Goal: Information Seeking & Learning: Learn about a topic

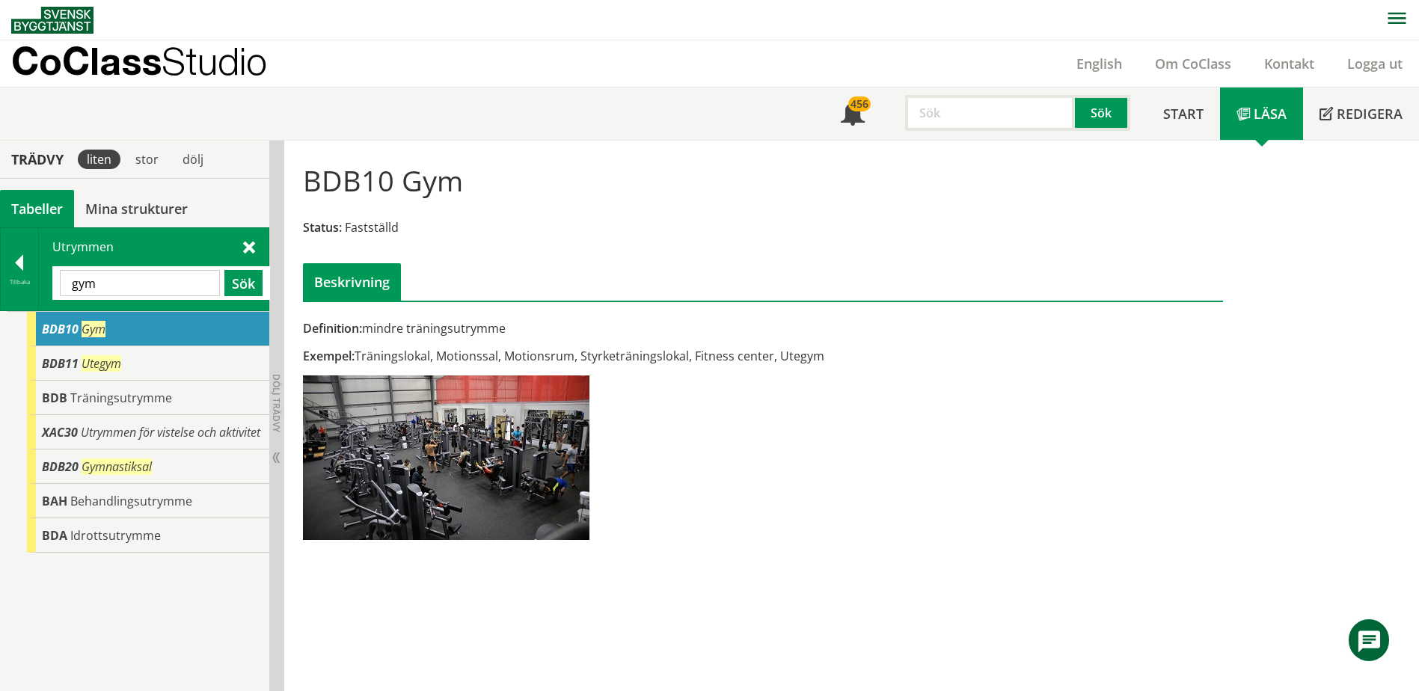
scroll to position [48, 0]
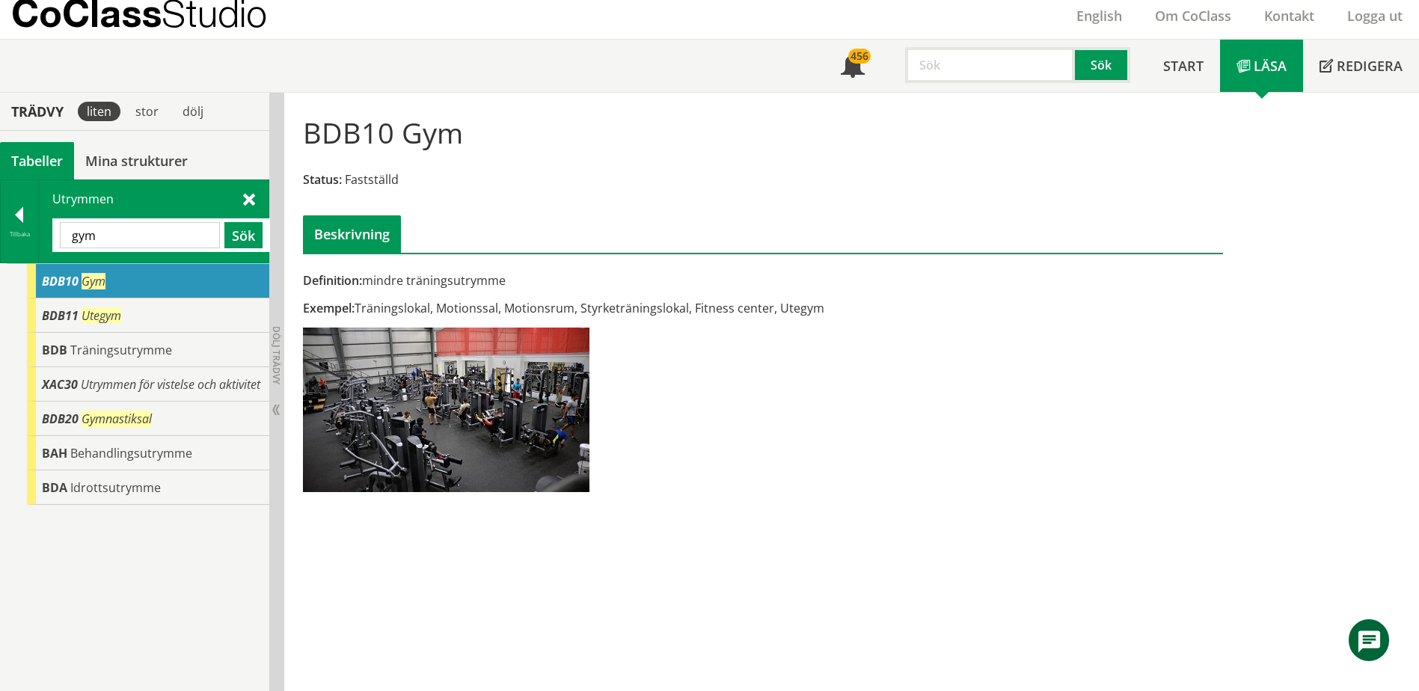
click at [171, 240] on input "gym" at bounding box center [140, 235] width 160 height 26
type input "hyg"
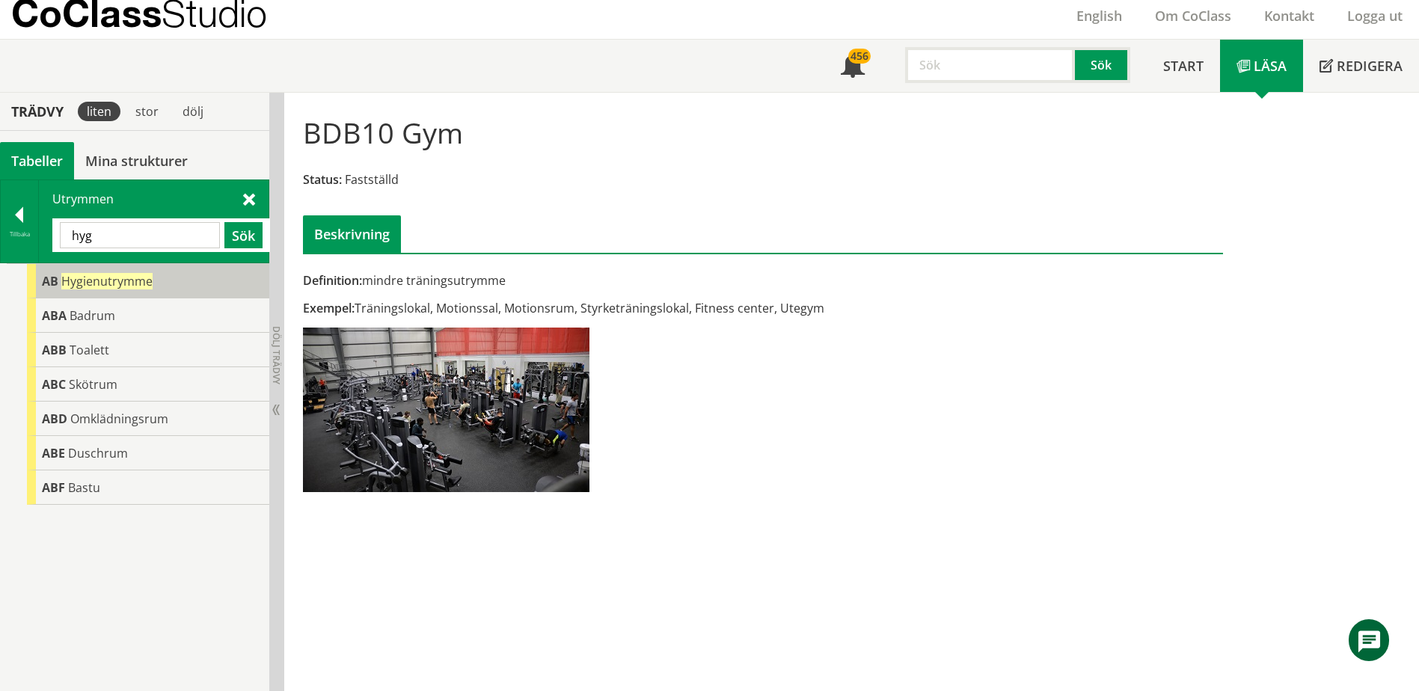
click at [139, 272] on div "AB Hygienutrymme" at bounding box center [148, 281] width 242 height 34
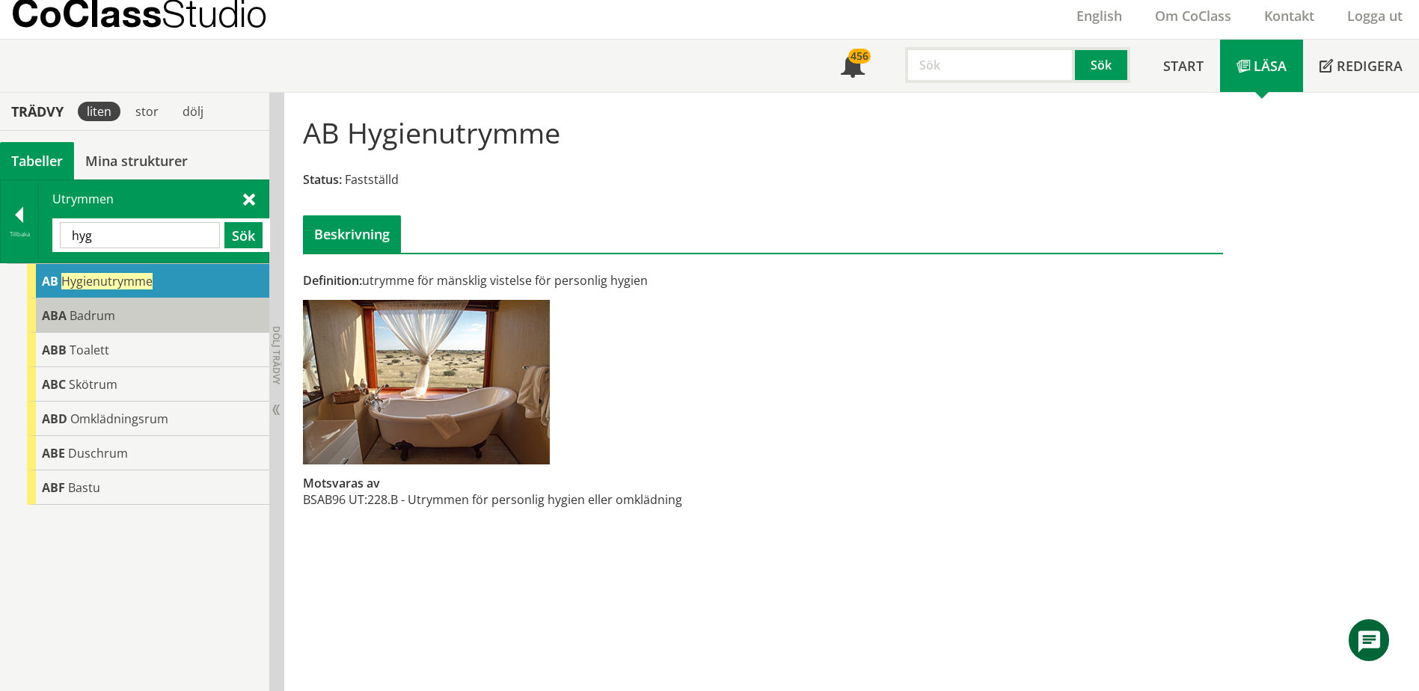
click at [197, 323] on div "ABA Badrum" at bounding box center [148, 315] width 242 height 34
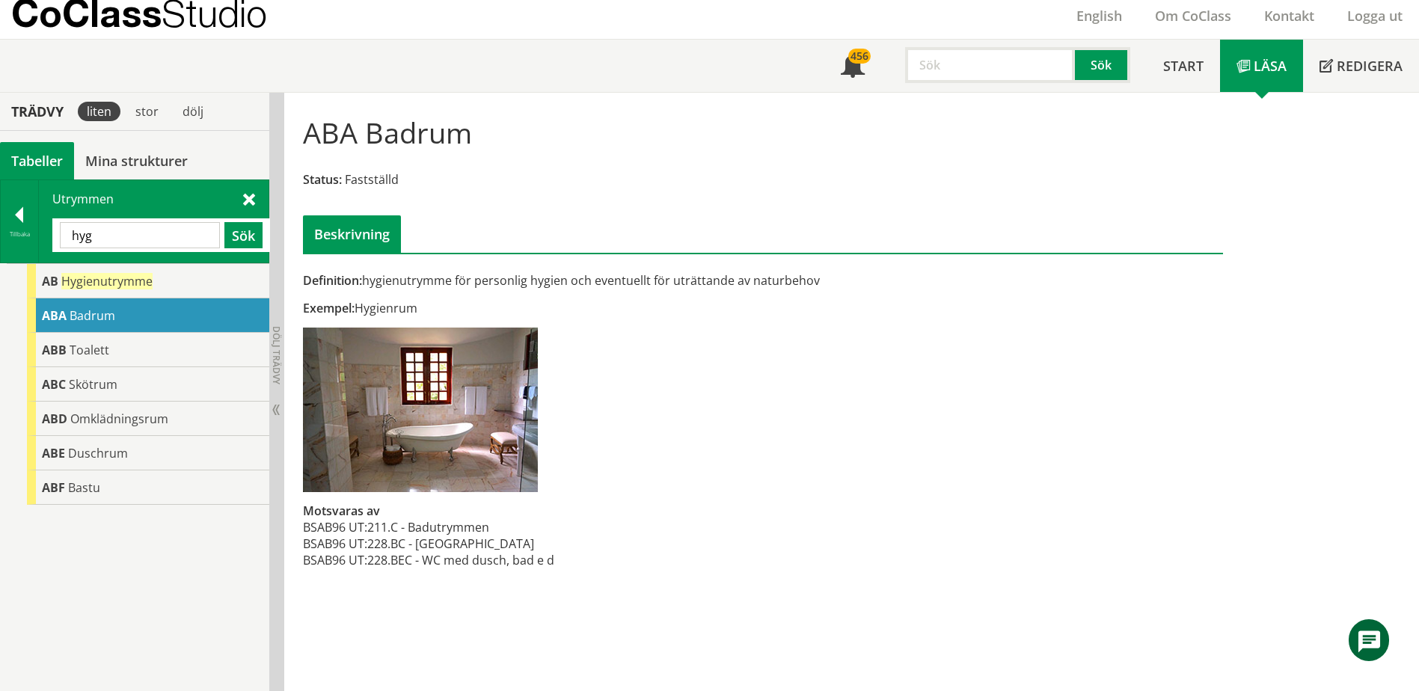
click at [147, 230] on input "hyg" at bounding box center [140, 235] width 160 height 26
click at [19, 217] on div at bounding box center [19, 217] width 37 height 21
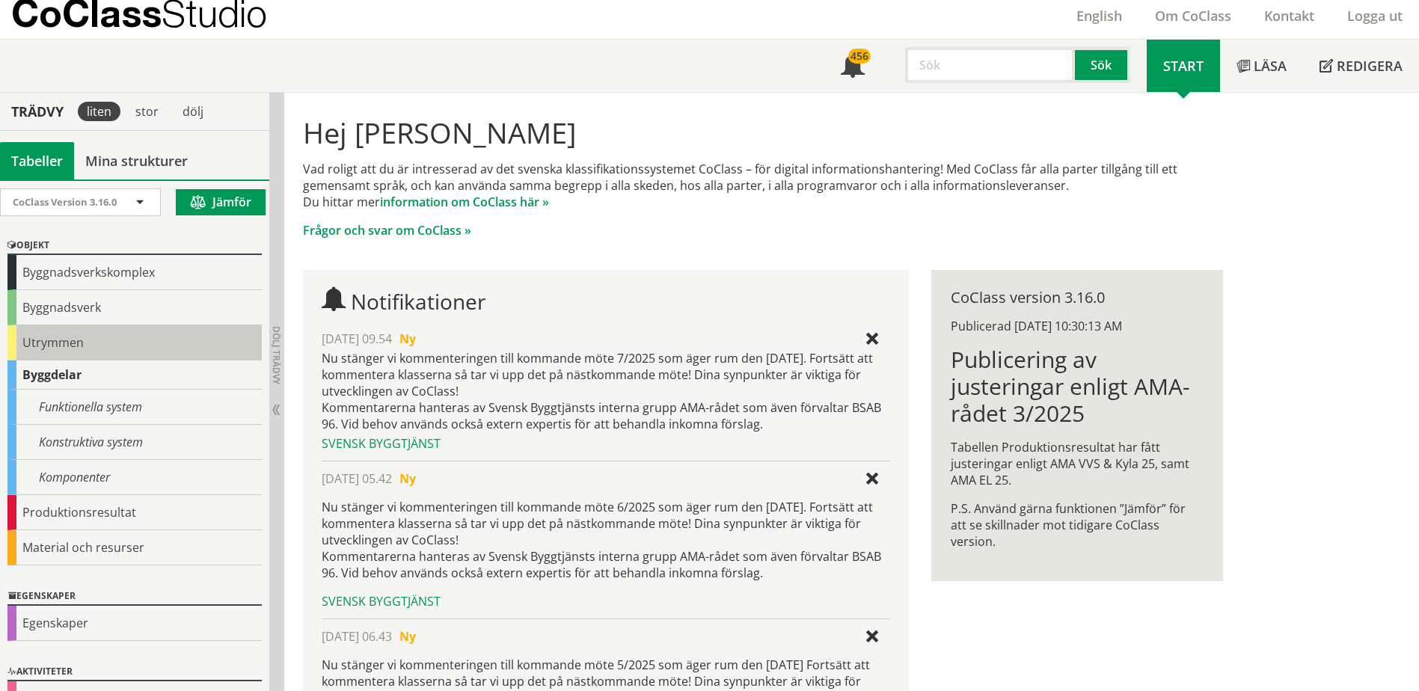
click at [39, 346] on div "Utrymmen" at bounding box center [134, 342] width 254 height 35
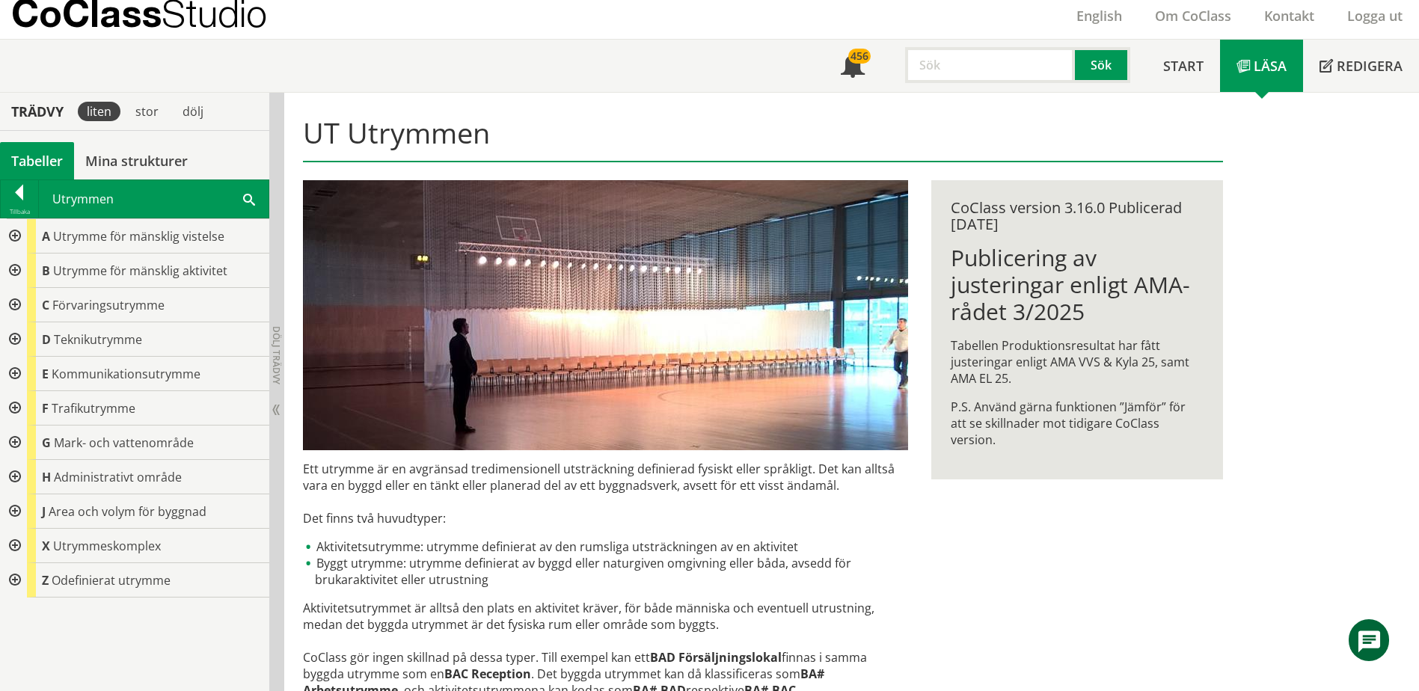
click at [14, 236] on div at bounding box center [13, 236] width 27 height 34
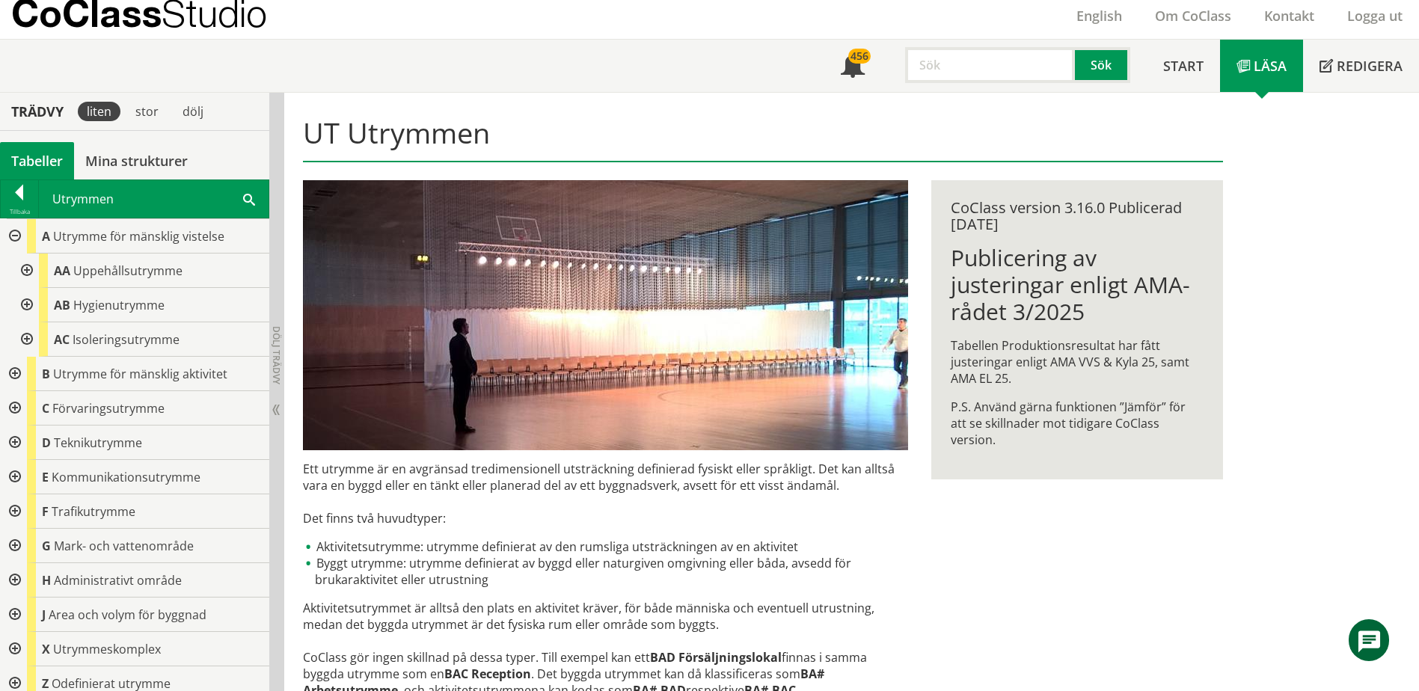
click at [25, 276] on div at bounding box center [25, 271] width 27 height 34
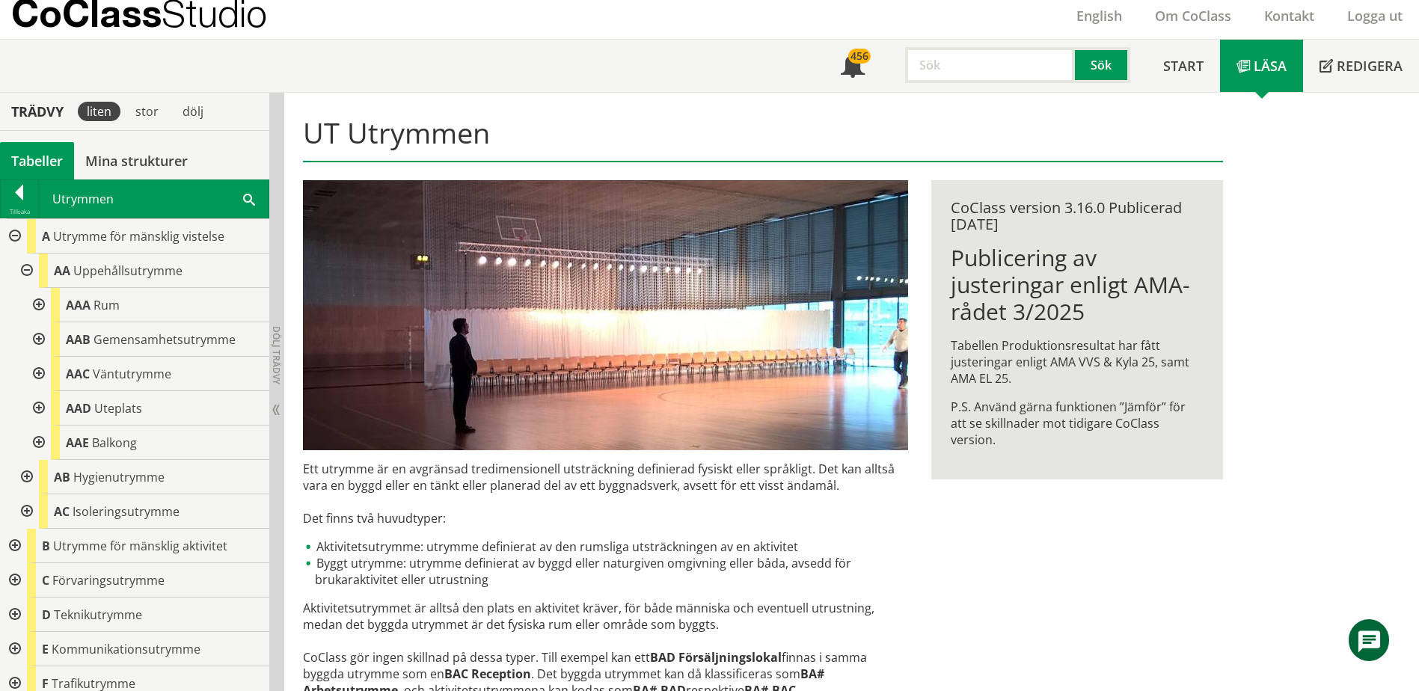
click at [37, 339] on div at bounding box center [37, 339] width 27 height 34
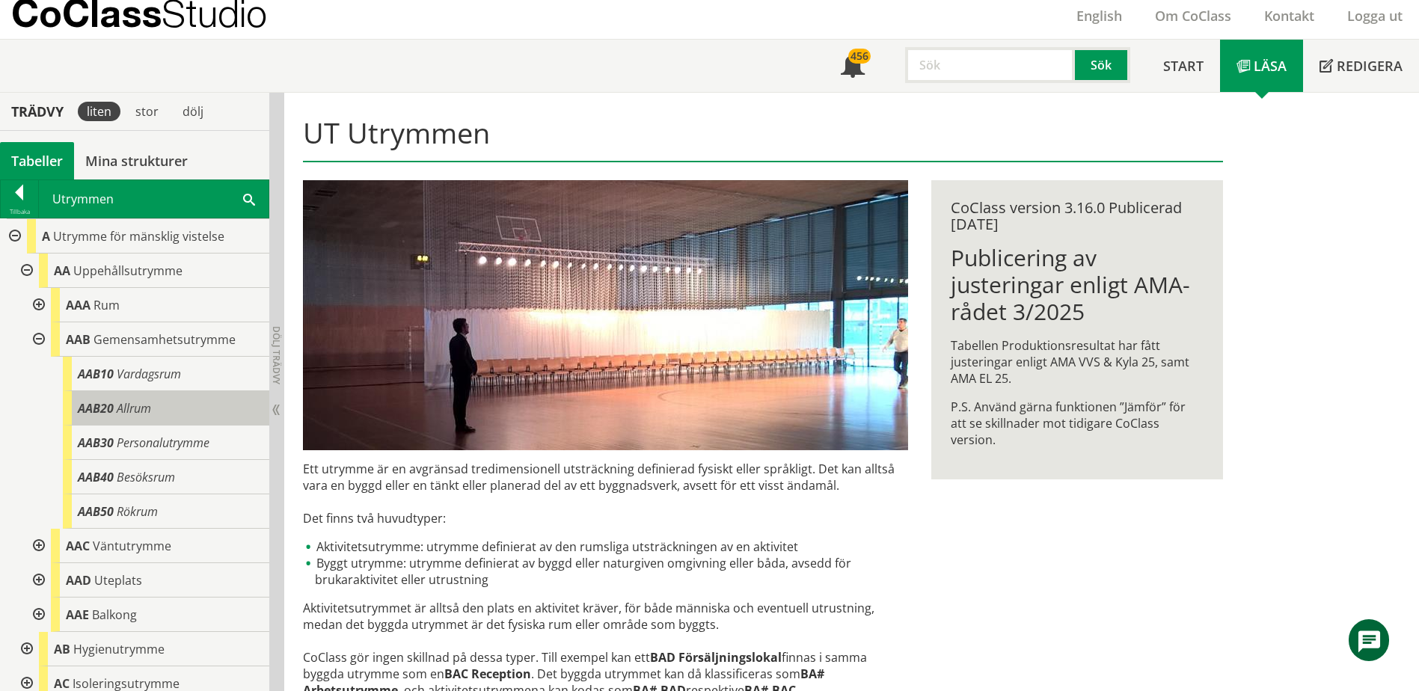
click at [135, 410] on span "Allrum" at bounding box center [134, 408] width 34 height 16
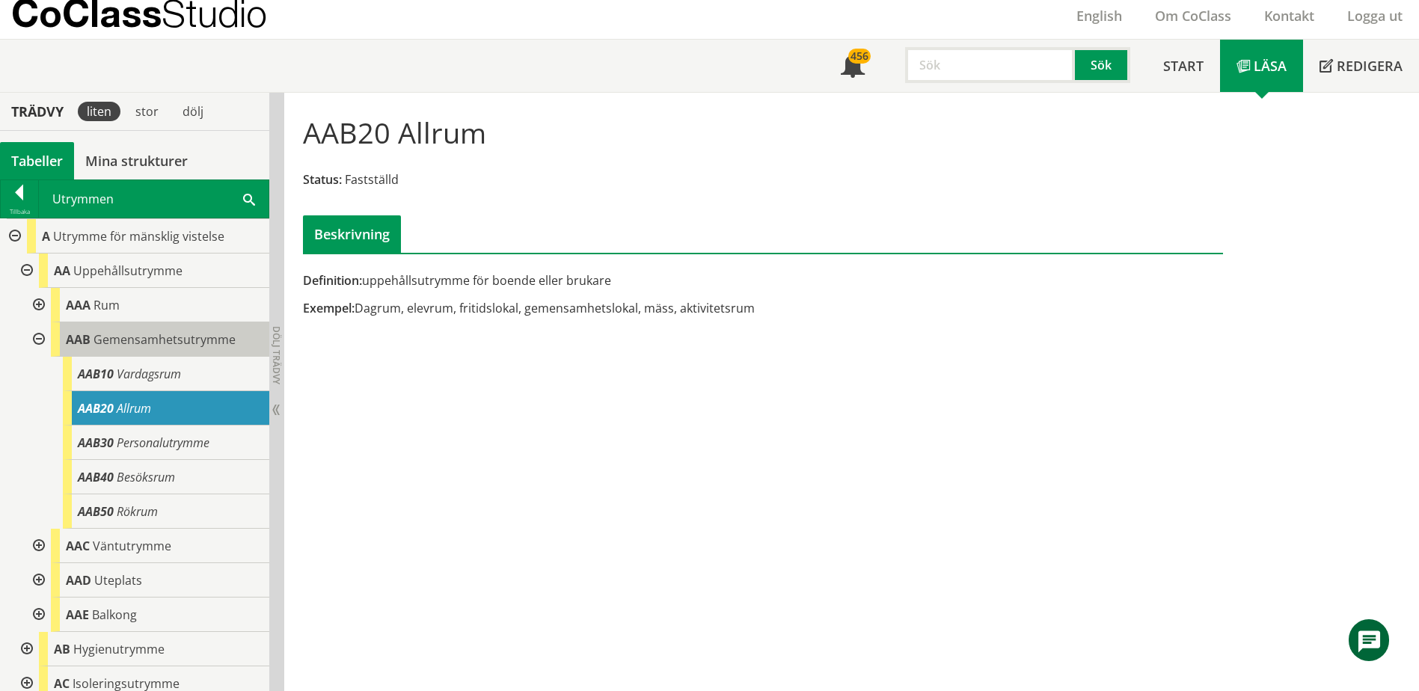
click at [140, 343] on span "Gemensamhetsutrymme" at bounding box center [164, 339] width 142 height 16
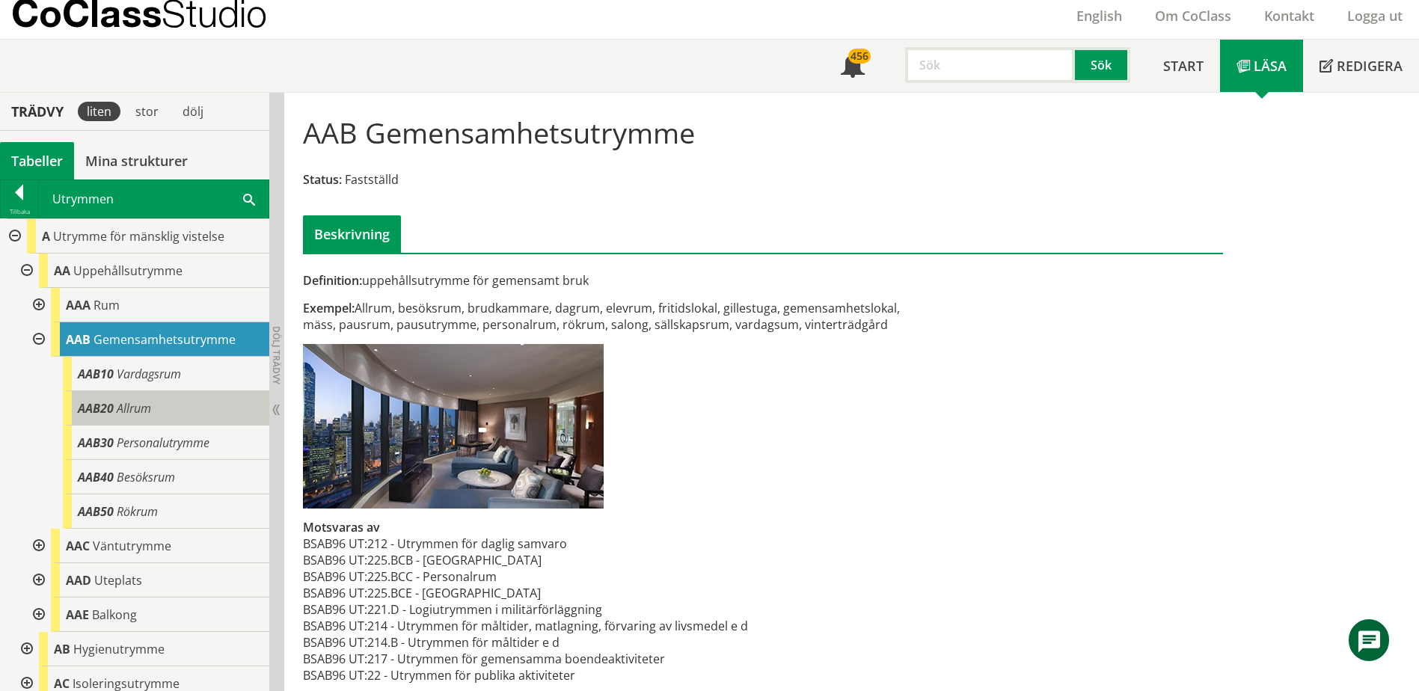
click at [147, 402] on span "Allrum" at bounding box center [134, 408] width 34 height 16
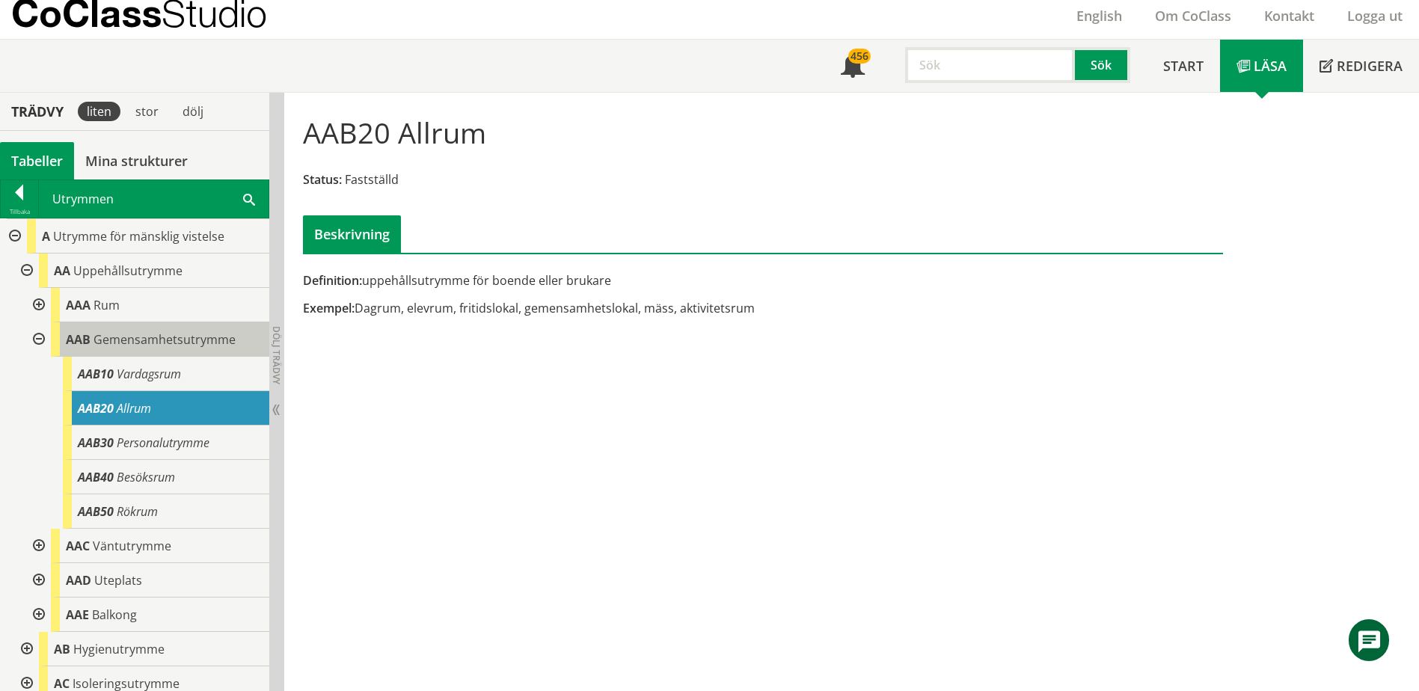
click at [155, 345] on span "Gemensamhetsutrymme" at bounding box center [164, 339] width 142 height 16
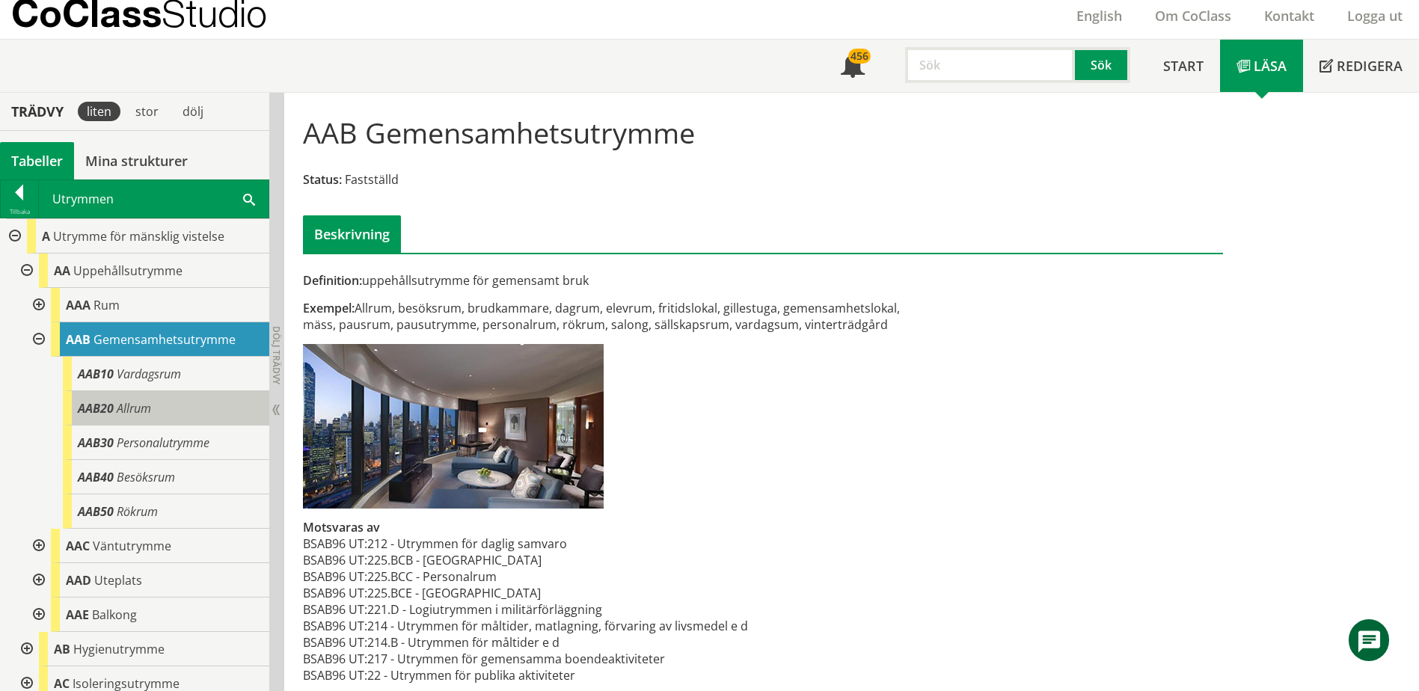
click at [171, 408] on div "AAB20 Allrum" at bounding box center [166, 408] width 206 height 34
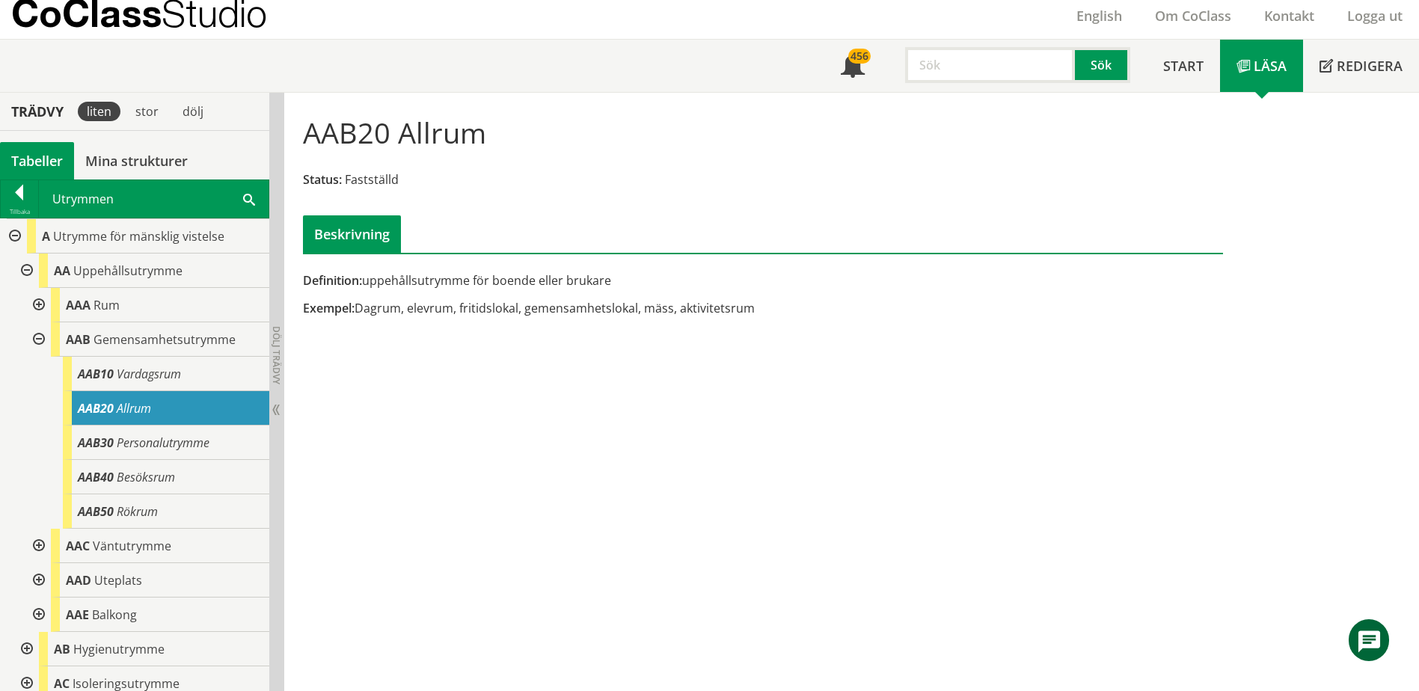
click at [378, 301] on div "Exempel: Dagrum, elevrum, fritidslokal, gemensamhetslokal, mäss, aktivitetsrum" at bounding box center [605, 308] width 605 height 16
click at [377, 308] on div "Exempel: Dagrum, elevrum, fritidslokal, gemensamhetslokal, mäss, aktivitetsrum" at bounding box center [605, 308] width 605 height 16
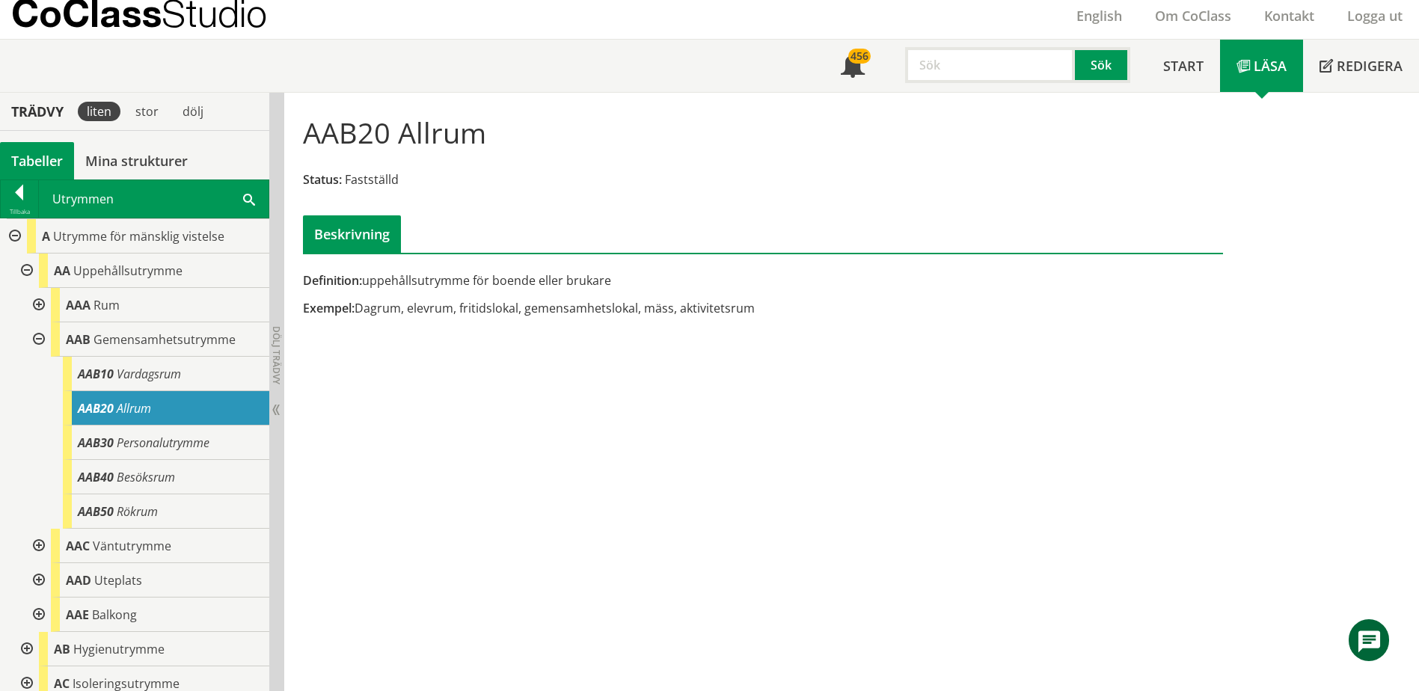
click at [440, 310] on div "Exempel: Dagrum, elevrum, fritidslokal, gemensamhetslokal, mäss, aktivitetsrum" at bounding box center [605, 308] width 605 height 16
click at [178, 331] on span "Gemensamhetsutrymme" at bounding box center [164, 339] width 142 height 16
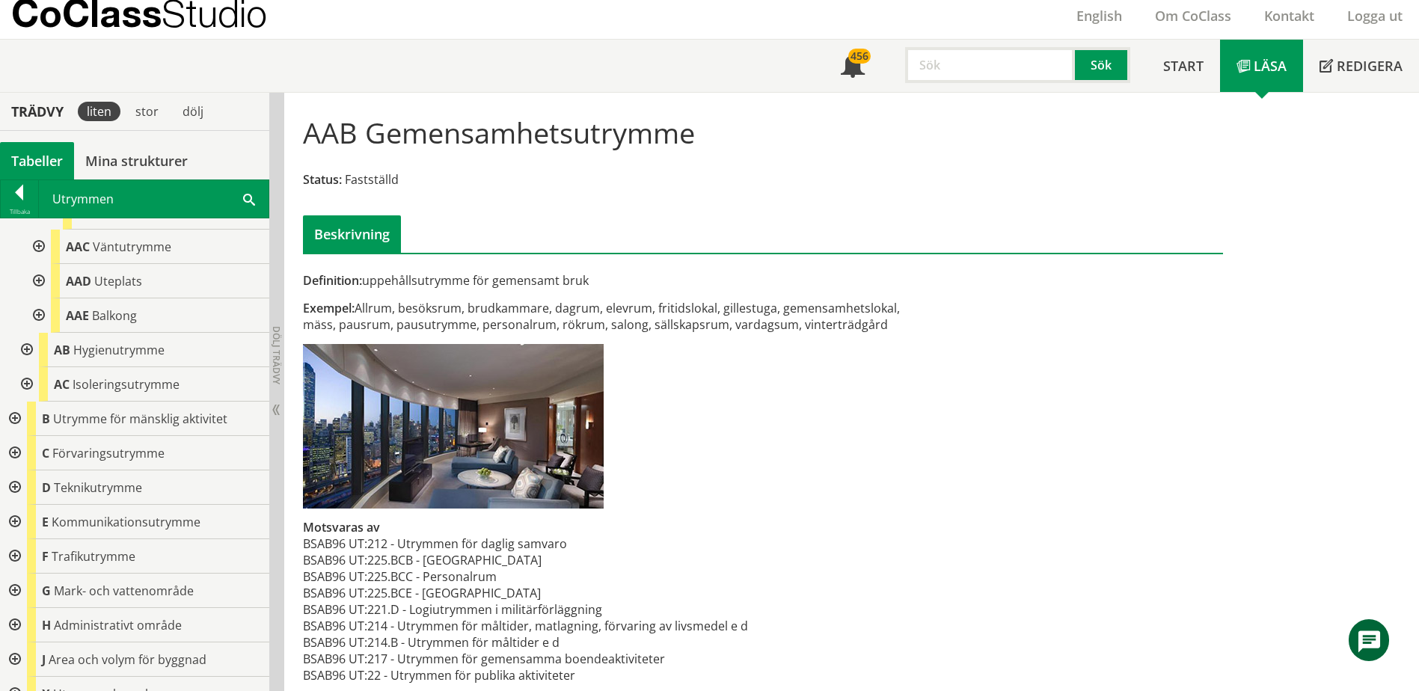
scroll to position [354, 0]
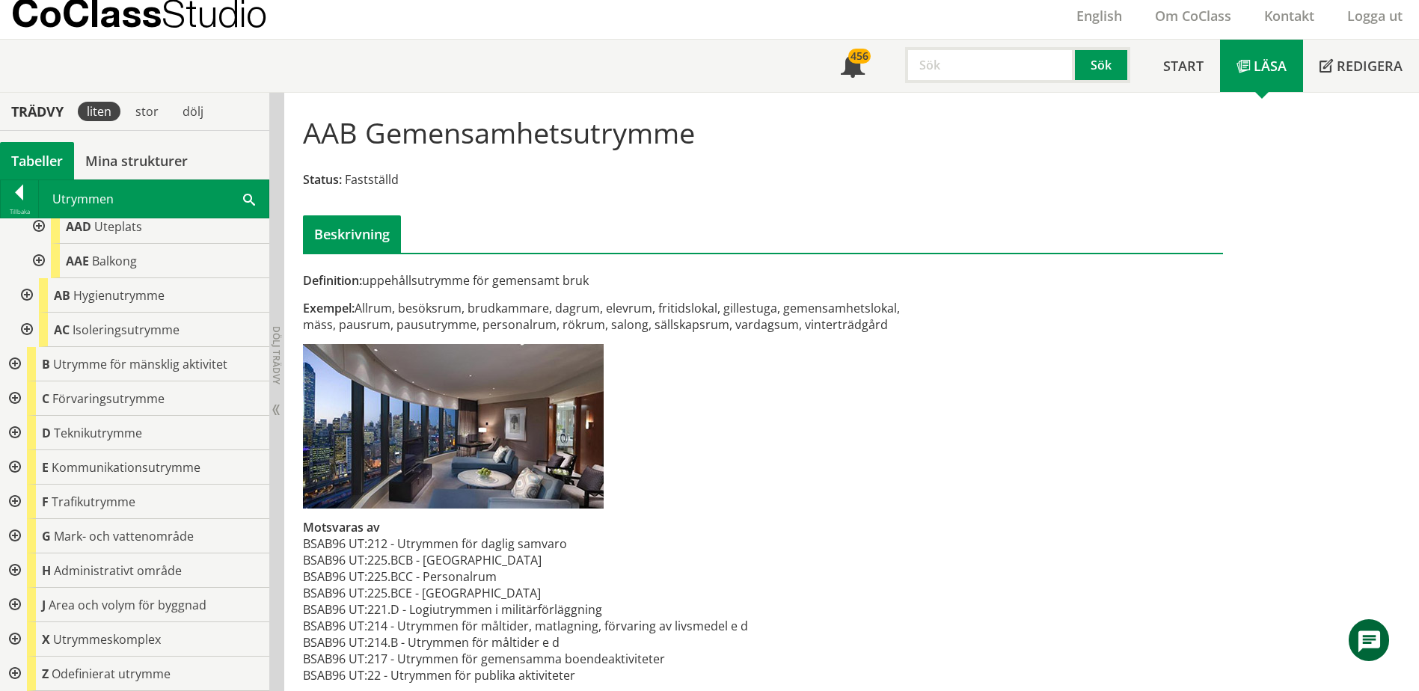
click at [251, 195] on span at bounding box center [249, 199] width 12 height 16
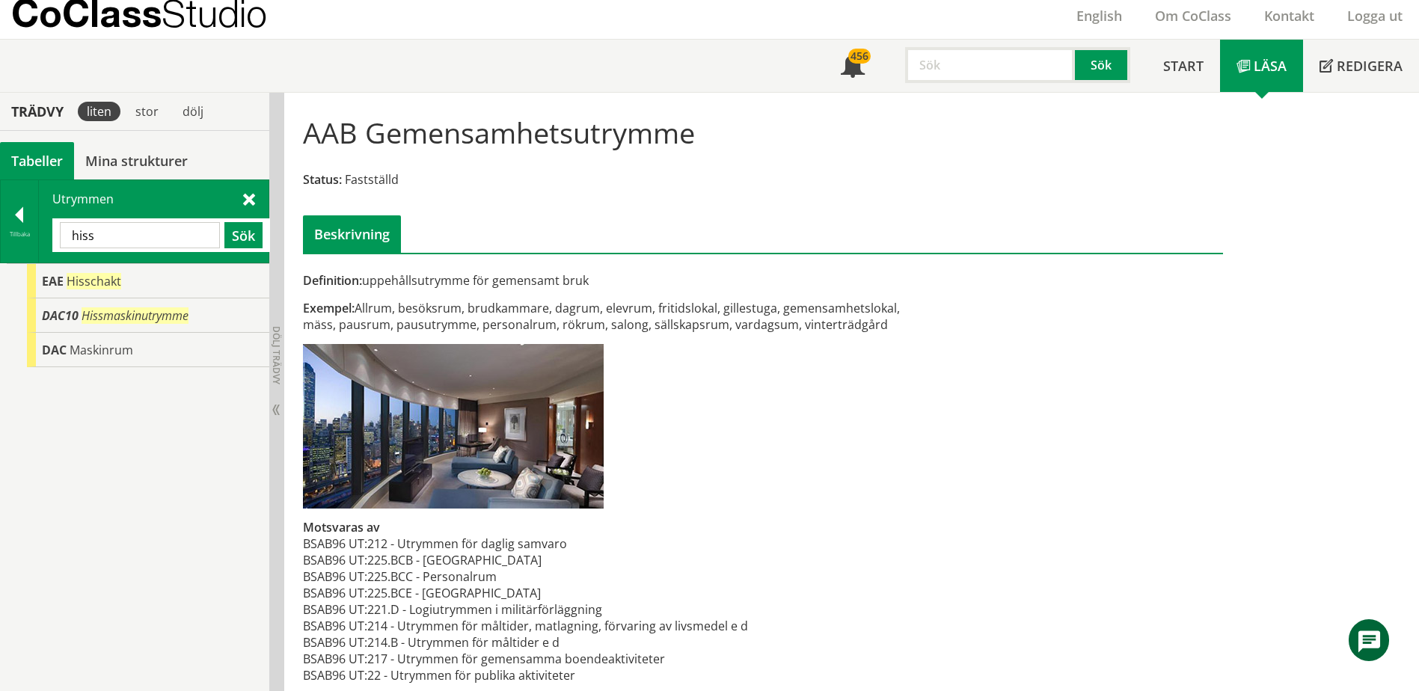
scroll to position [0, 0]
click at [176, 241] on input "hiss" at bounding box center [140, 235] width 160 height 26
type input "hyg"
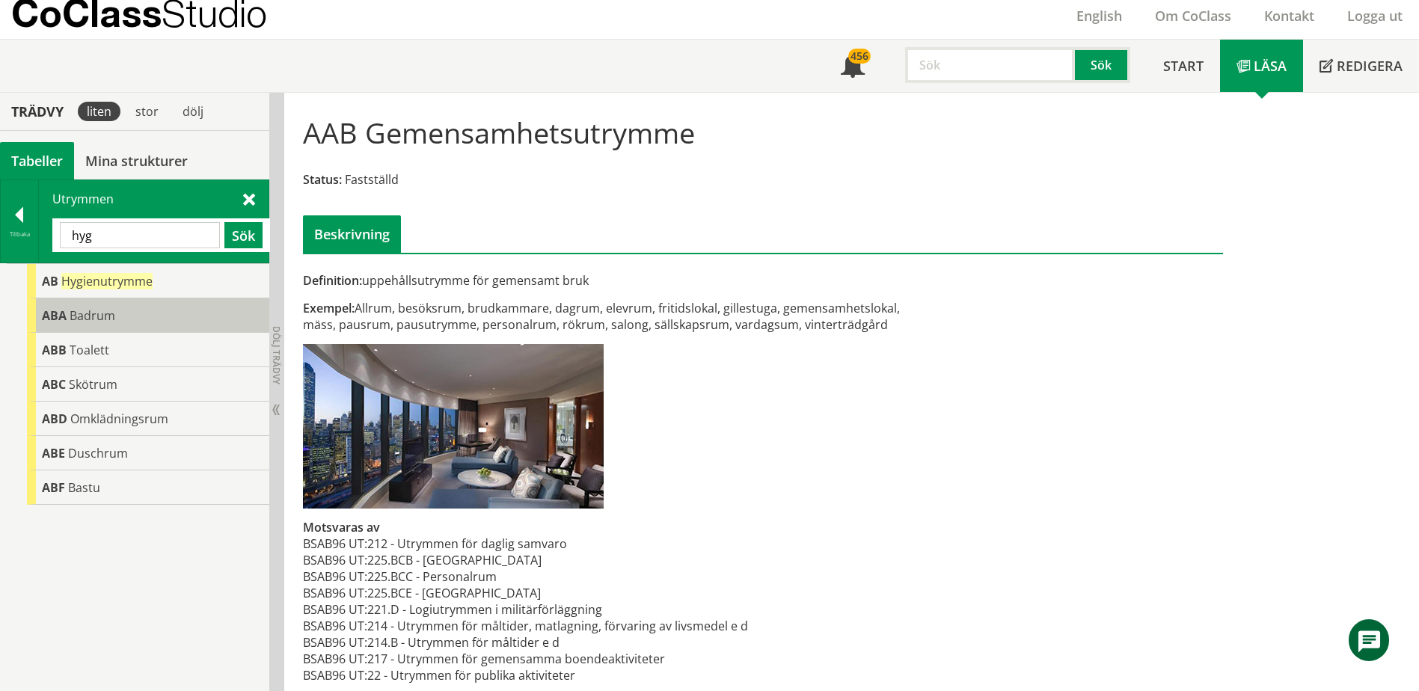
click at [149, 309] on div "ABA Badrum" at bounding box center [148, 315] width 242 height 34
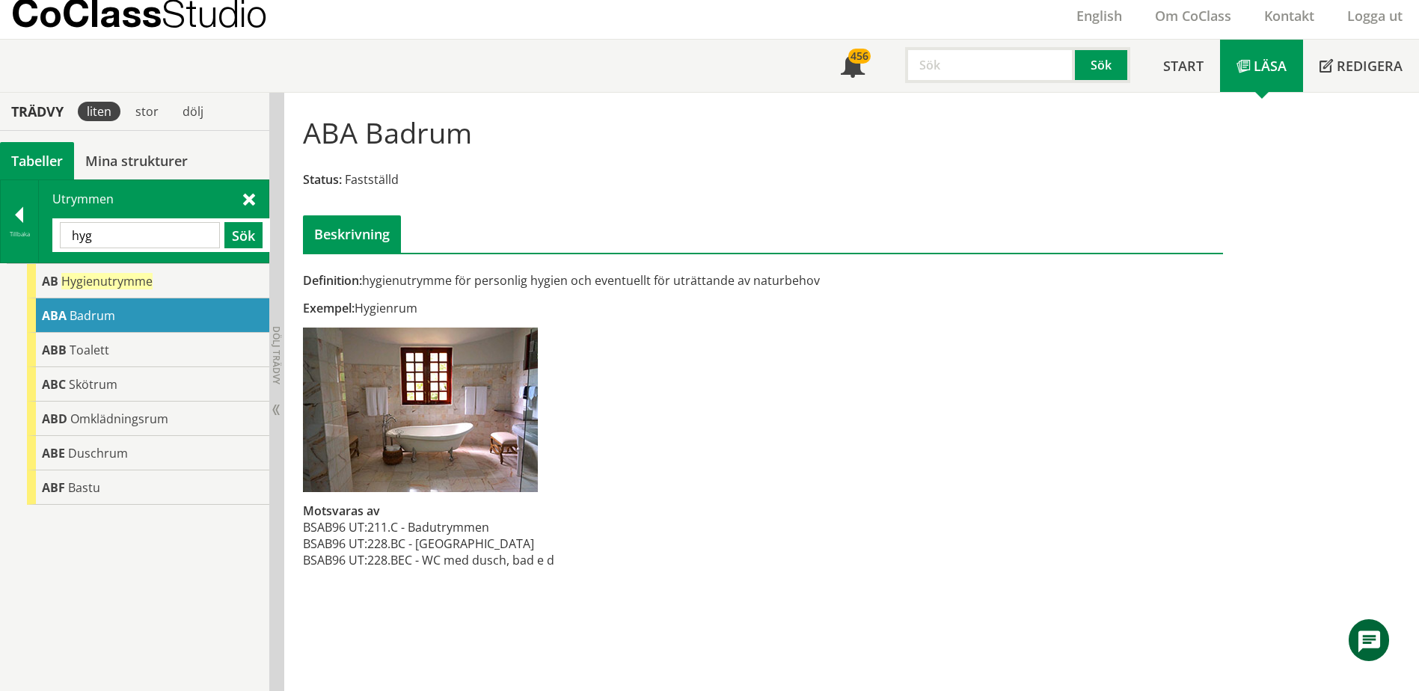
click at [22, 217] on div at bounding box center [19, 217] width 37 height 21
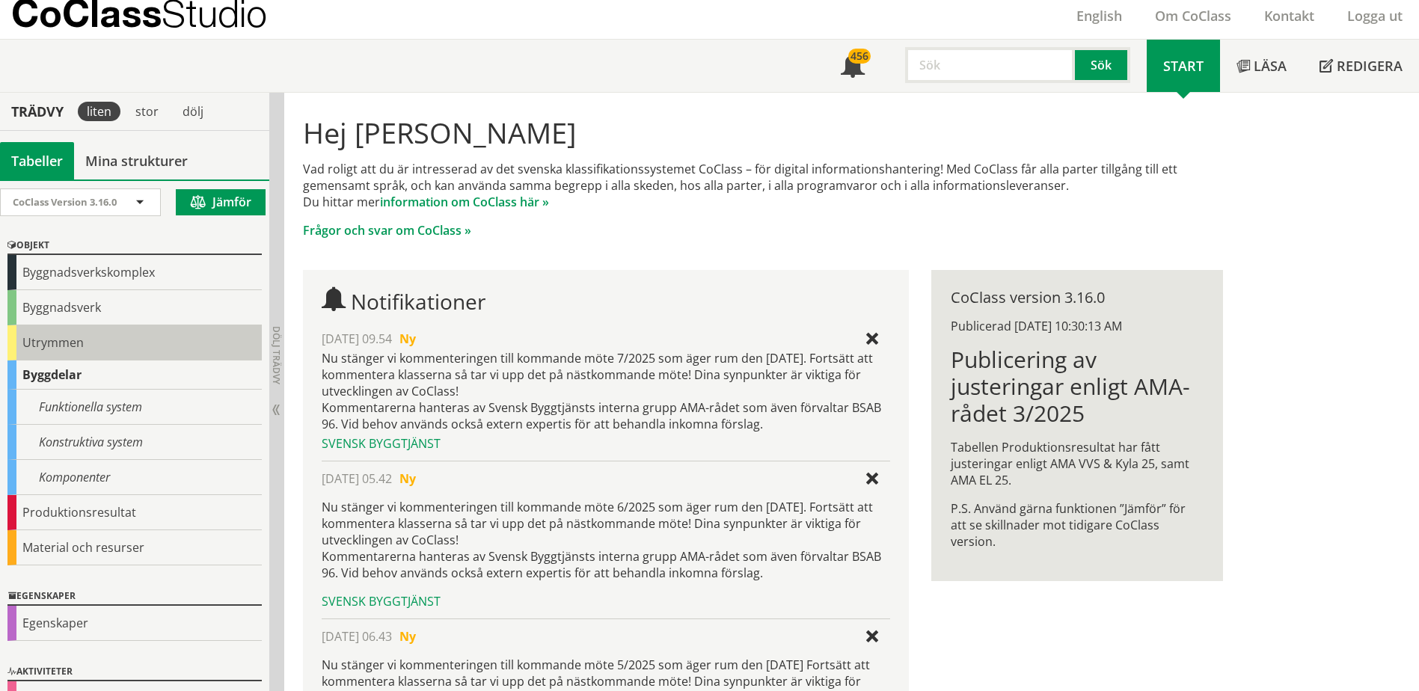
click at [61, 342] on div "Utrymmen" at bounding box center [134, 342] width 254 height 35
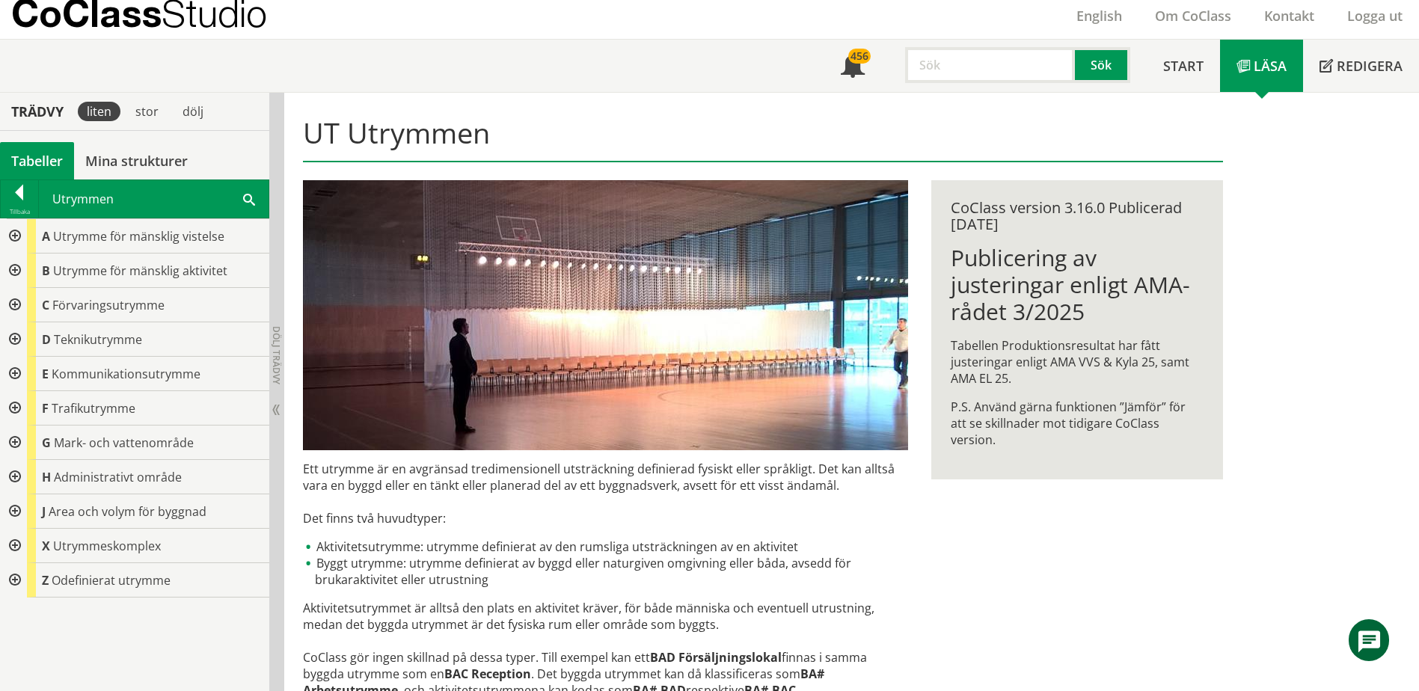
click at [55, 343] on span "Teknikutrymme" at bounding box center [98, 339] width 88 height 16
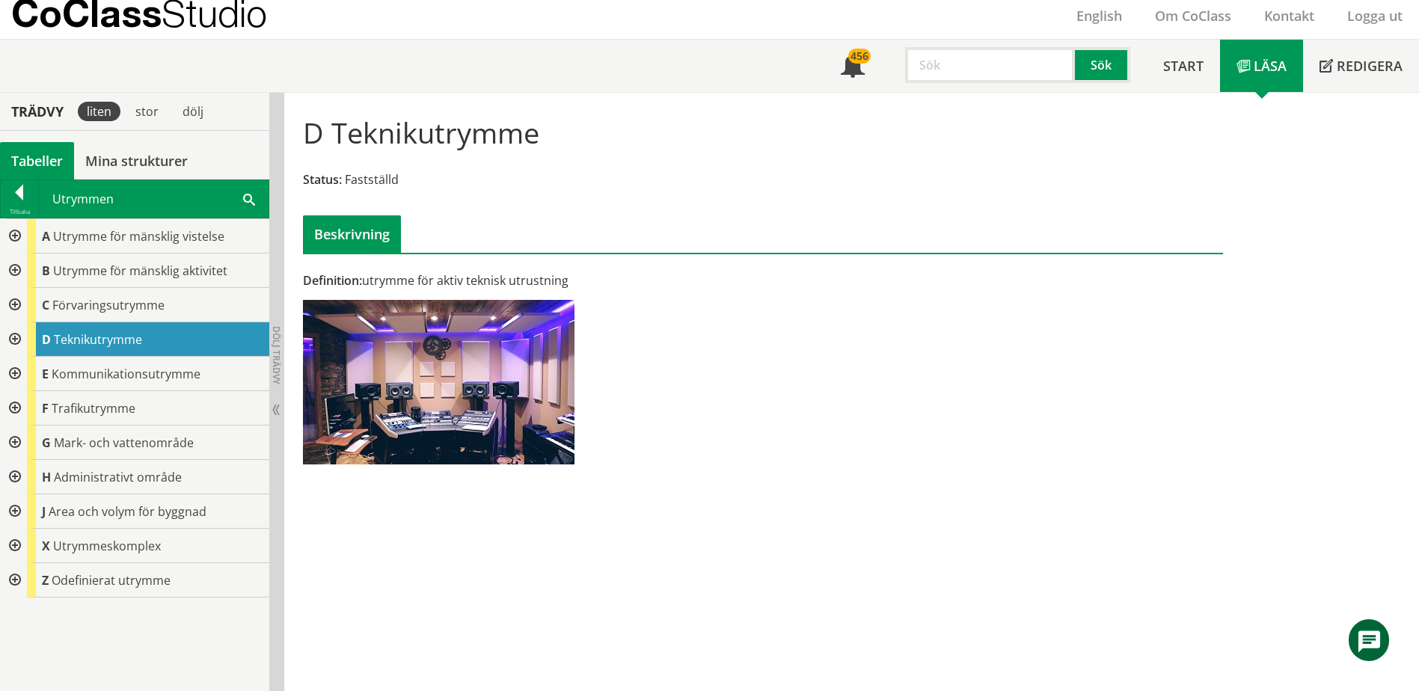
click at [17, 236] on div at bounding box center [13, 236] width 27 height 34
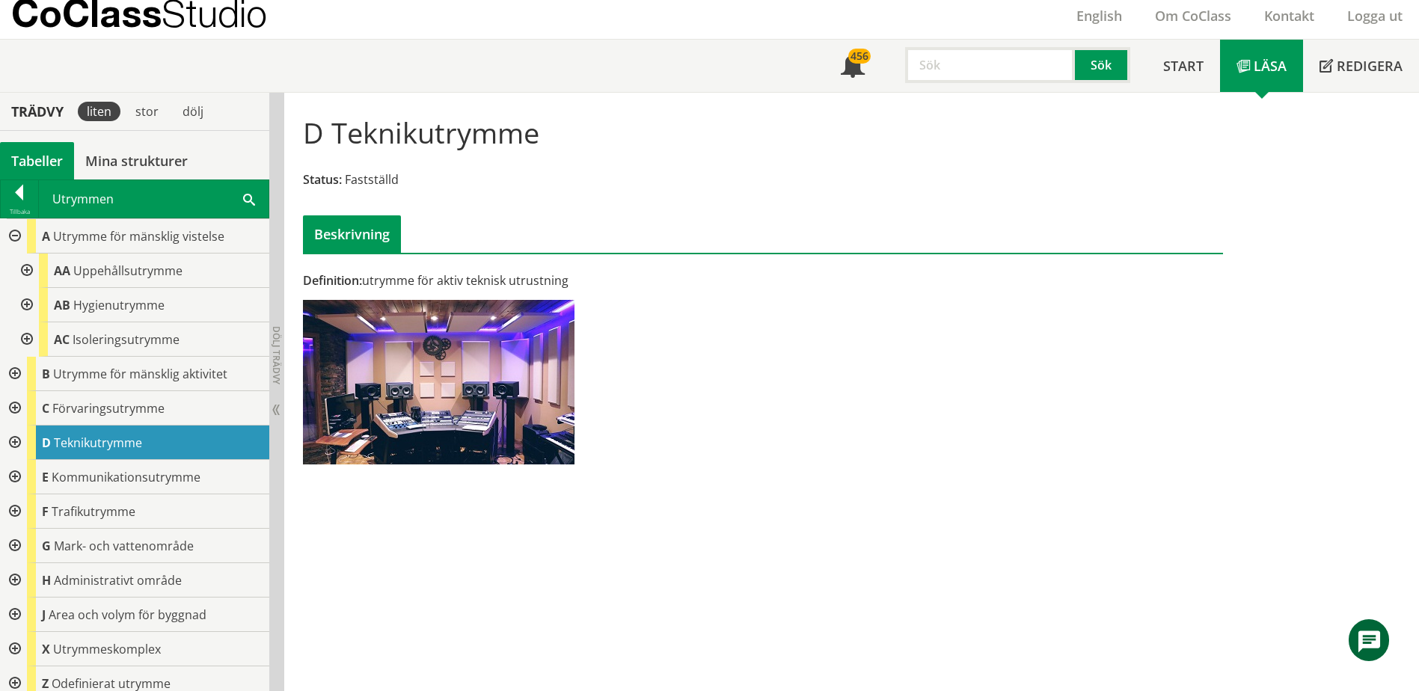
click at [28, 303] on div at bounding box center [25, 305] width 27 height 34
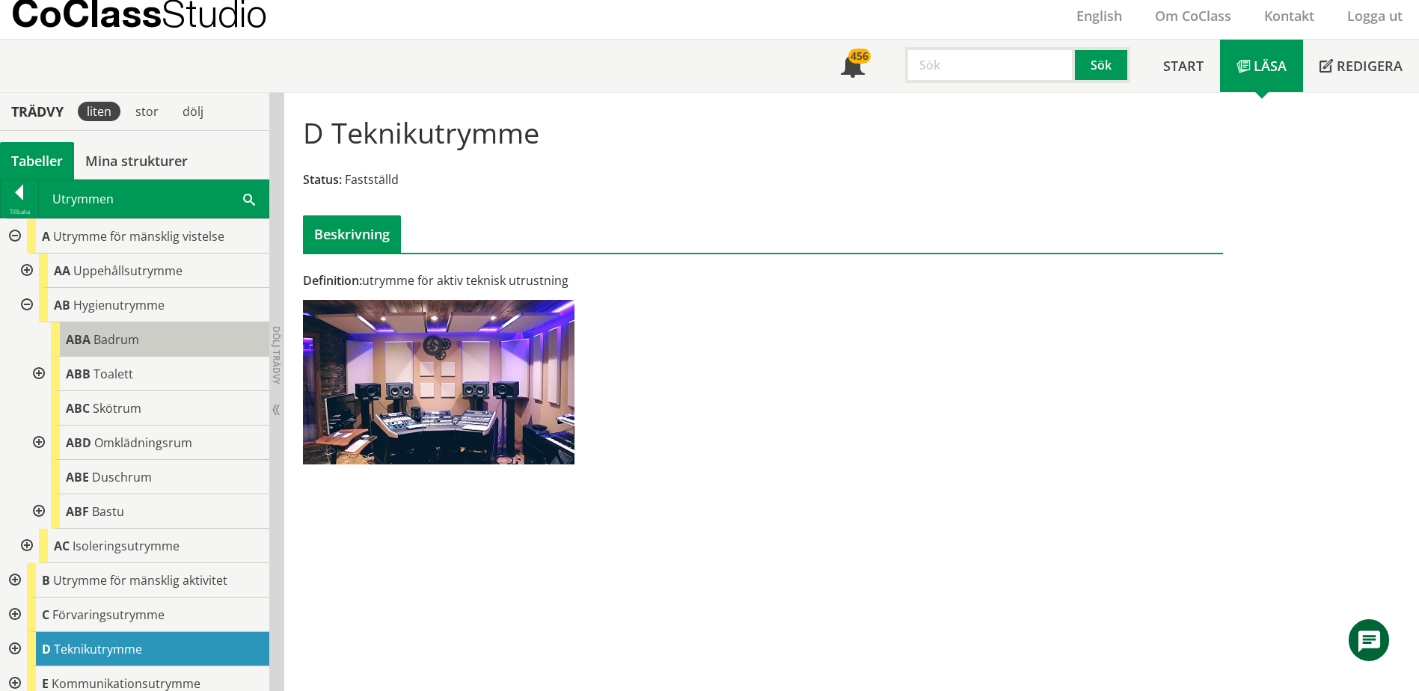
click at [159, 334] on div "ABA Badrum" at bounding box center [160, 339] width 218 height 34
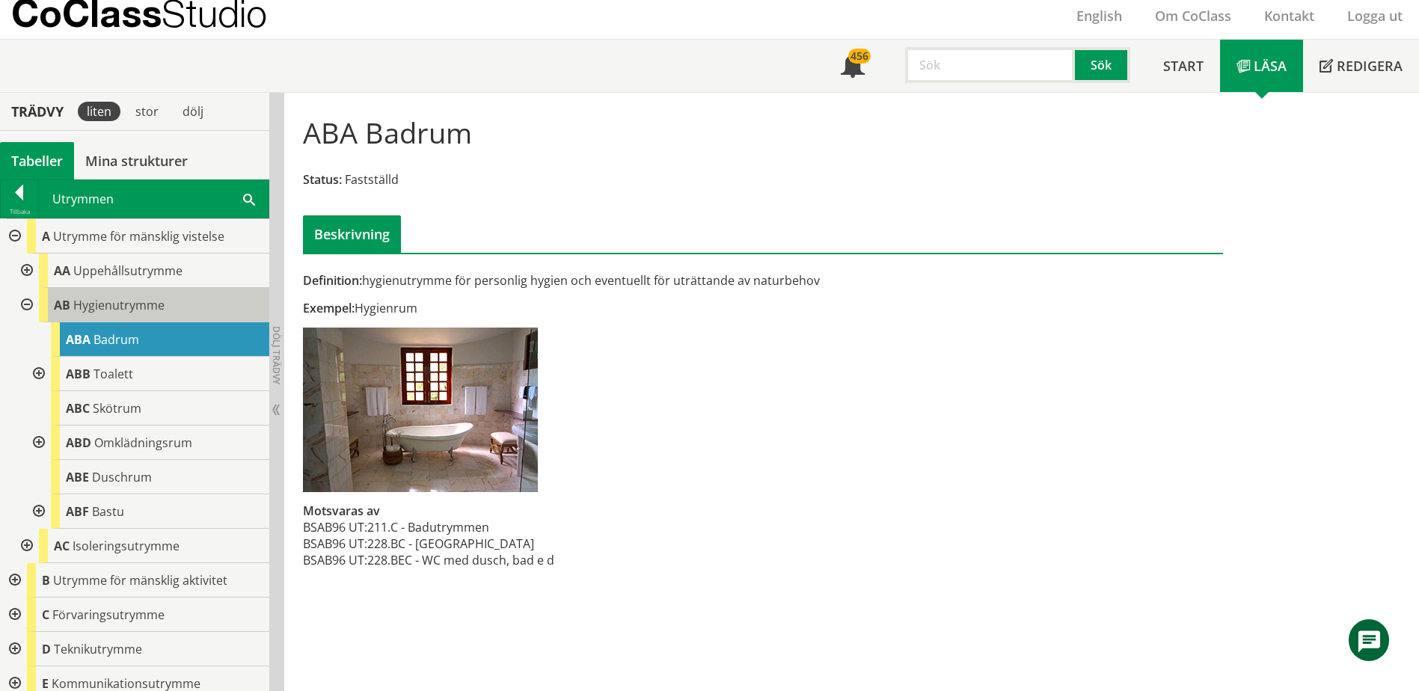
click at [160, 315] on div "AB Hygienutrymme" at bounding box center [154, 305] width 230 height 34
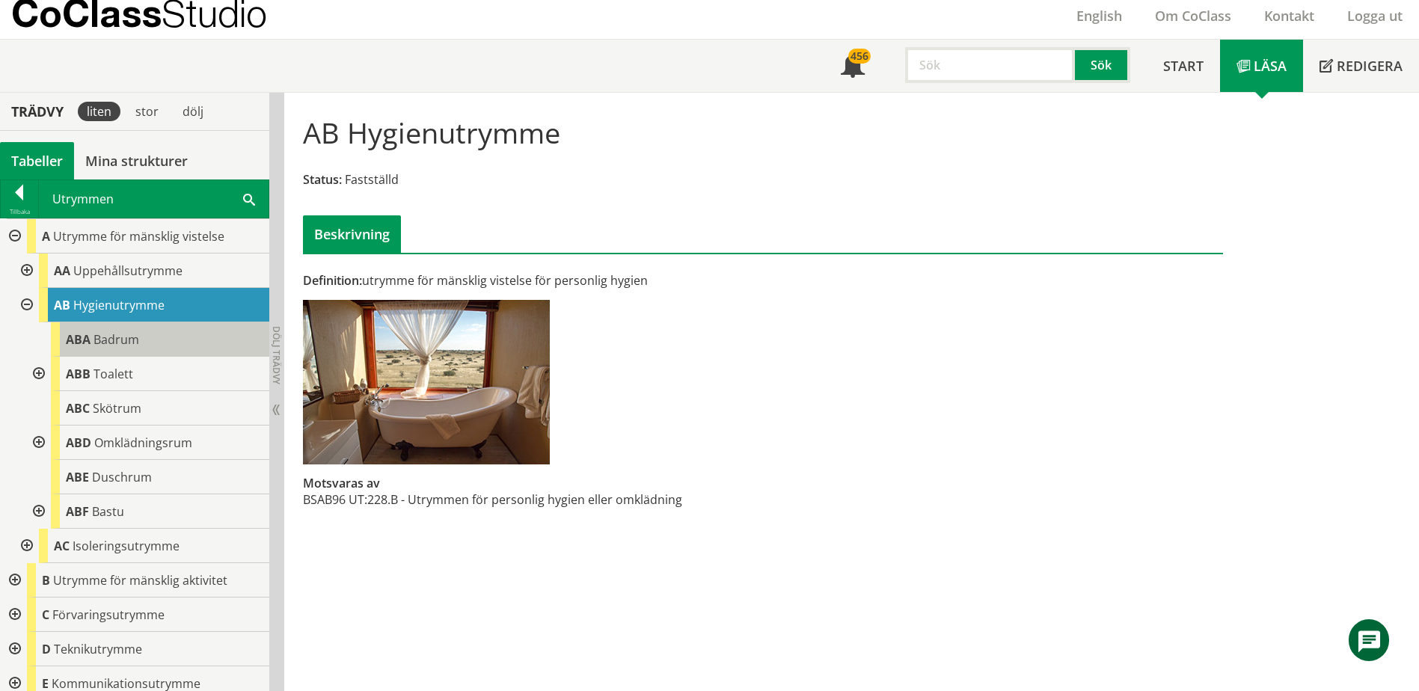
click at [162, 334] on div "ABA Badrum" at bounding box center [160, 339] width 218 height 34
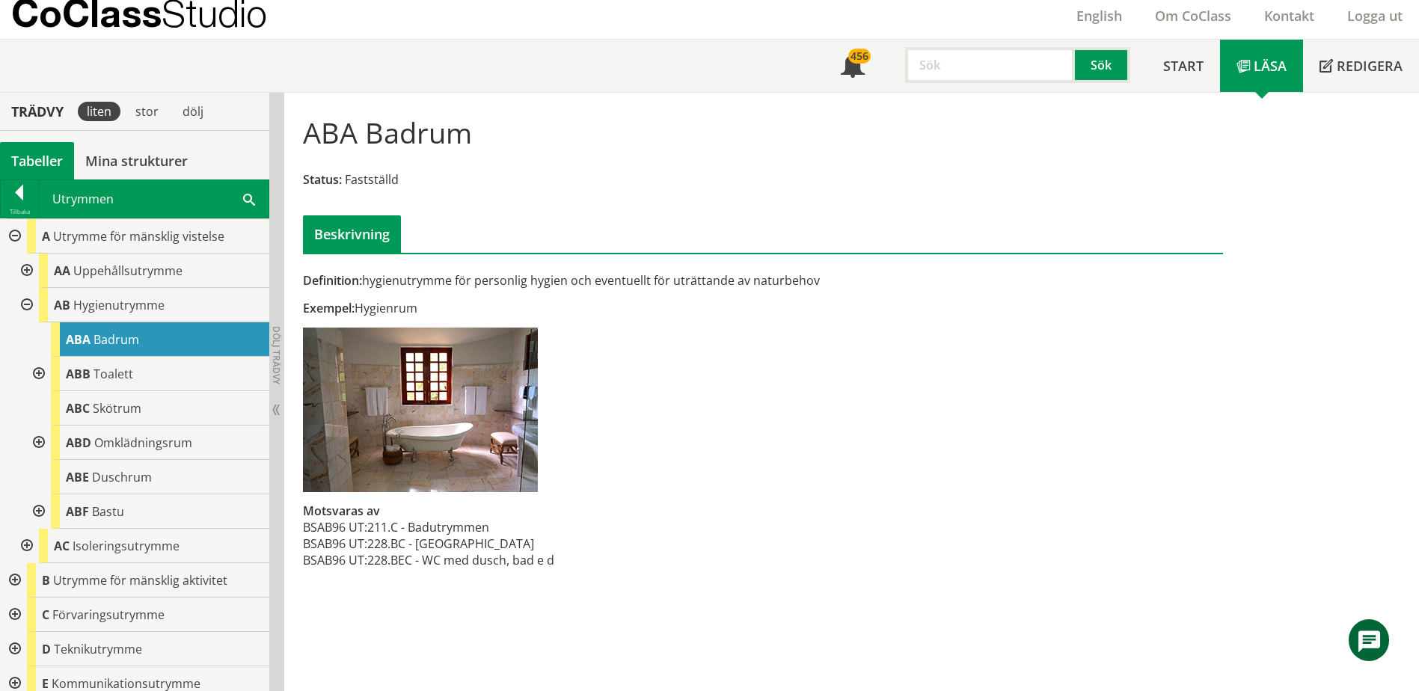
click at [254, 202] on span at bounding box center [249, 199] width 12 height 16
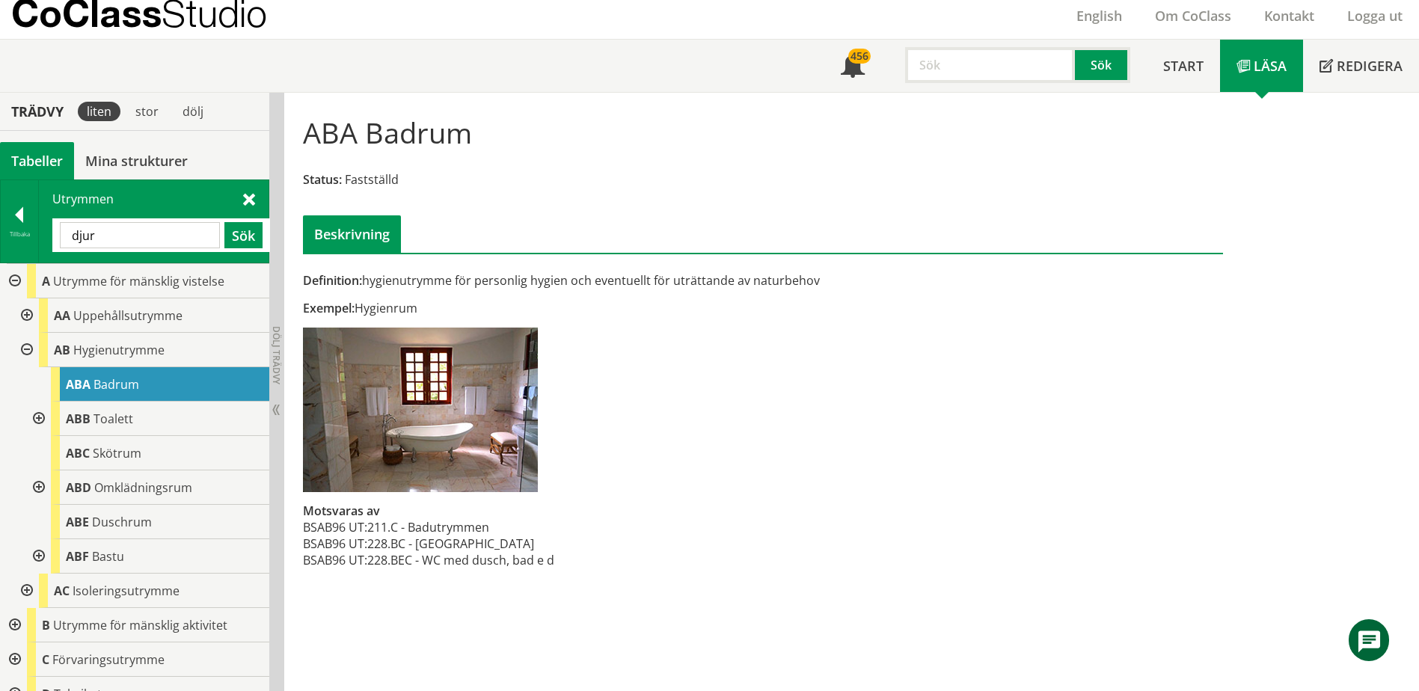
type input "djur"
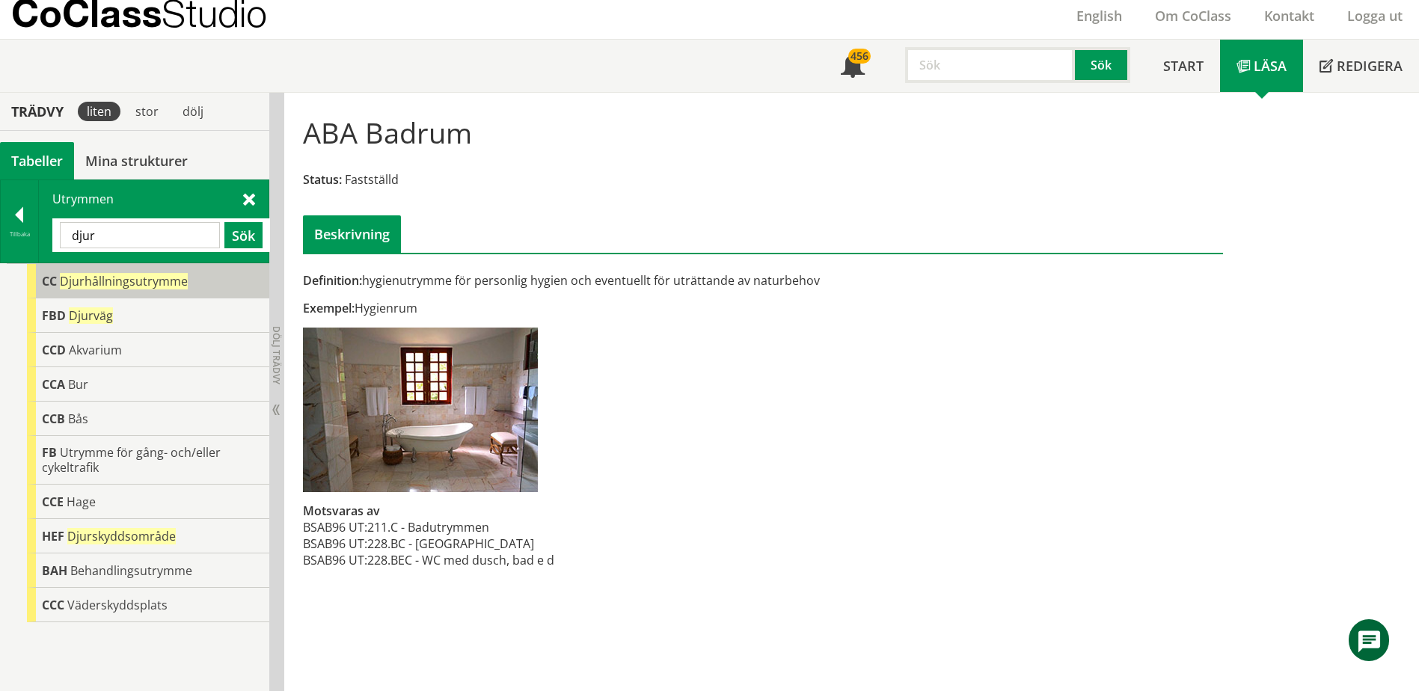
click at [165, 282] on span "Djurhållningsutrymme" at bounding box center [124, 281] width 128 height 16
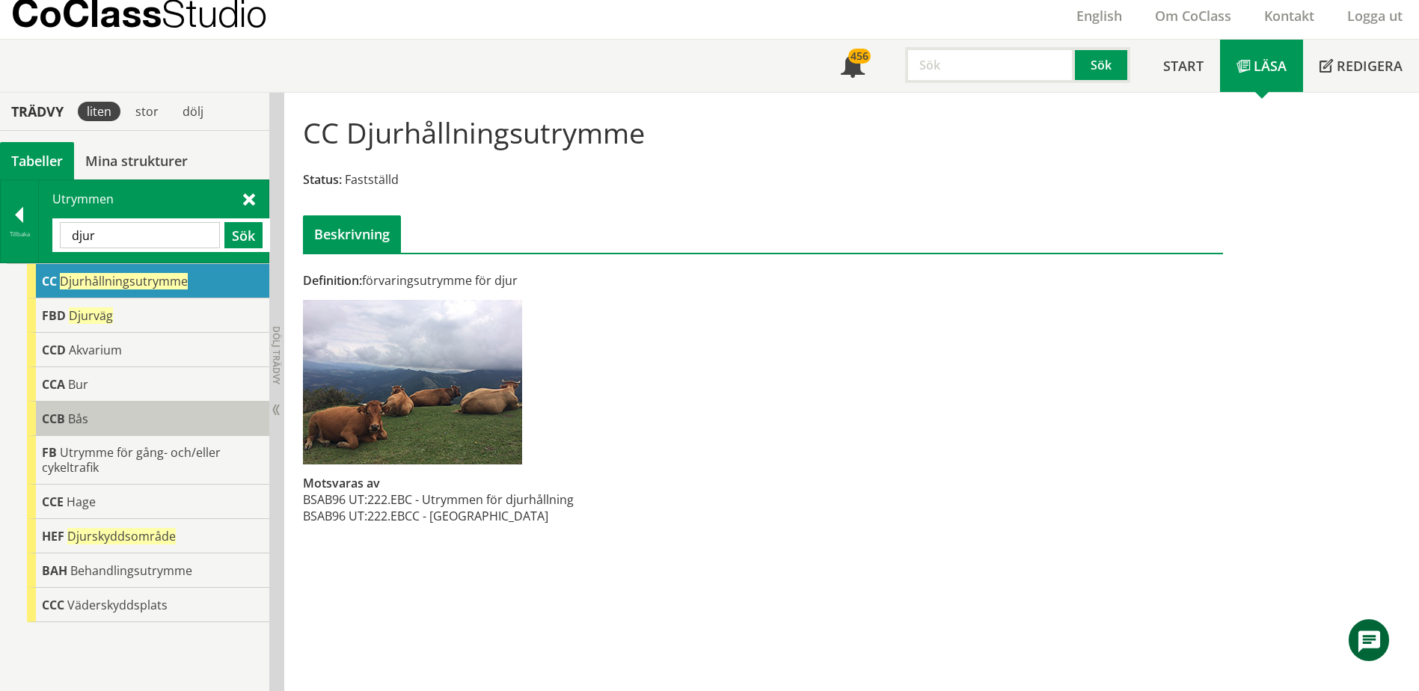
click at [122, 420] on div "CCB Bås" at bounding box center [148, 419] width 242 height 34
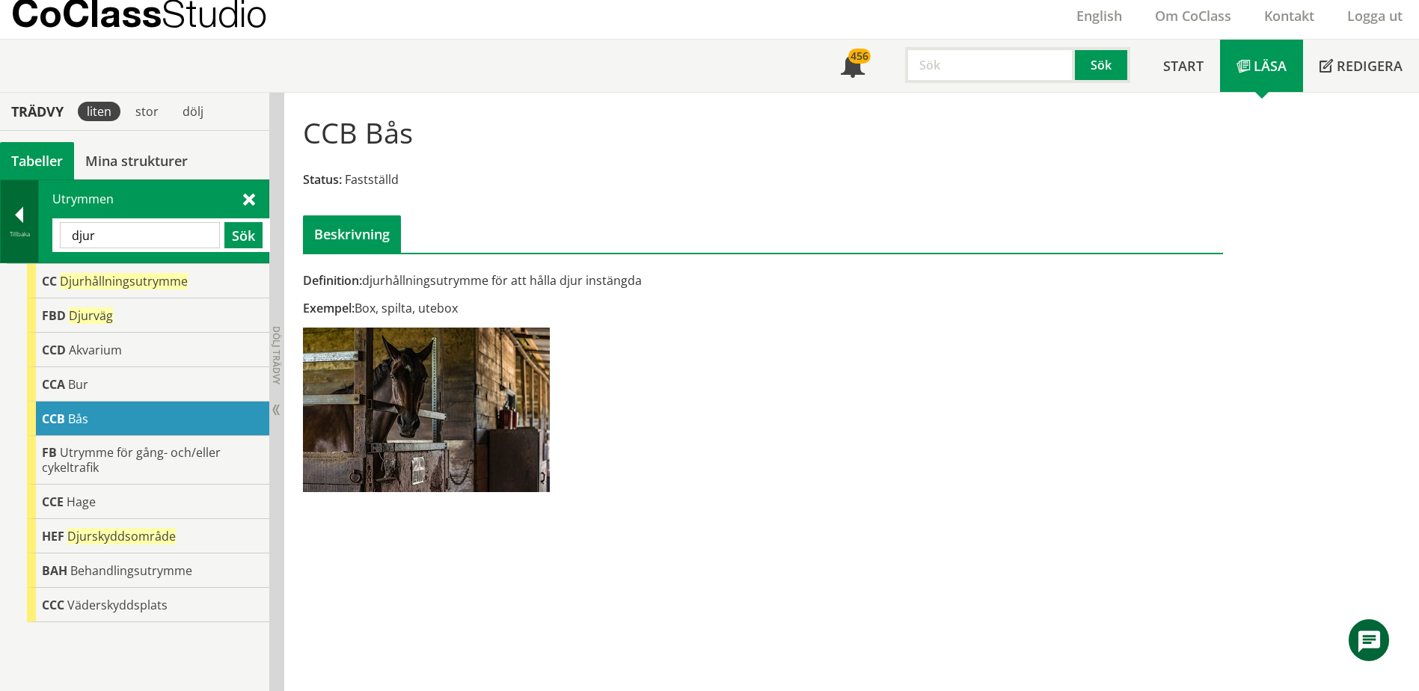
click at [34, 205] on div "Tillbaka" at bounding box center [20, 221] width 38 height 82
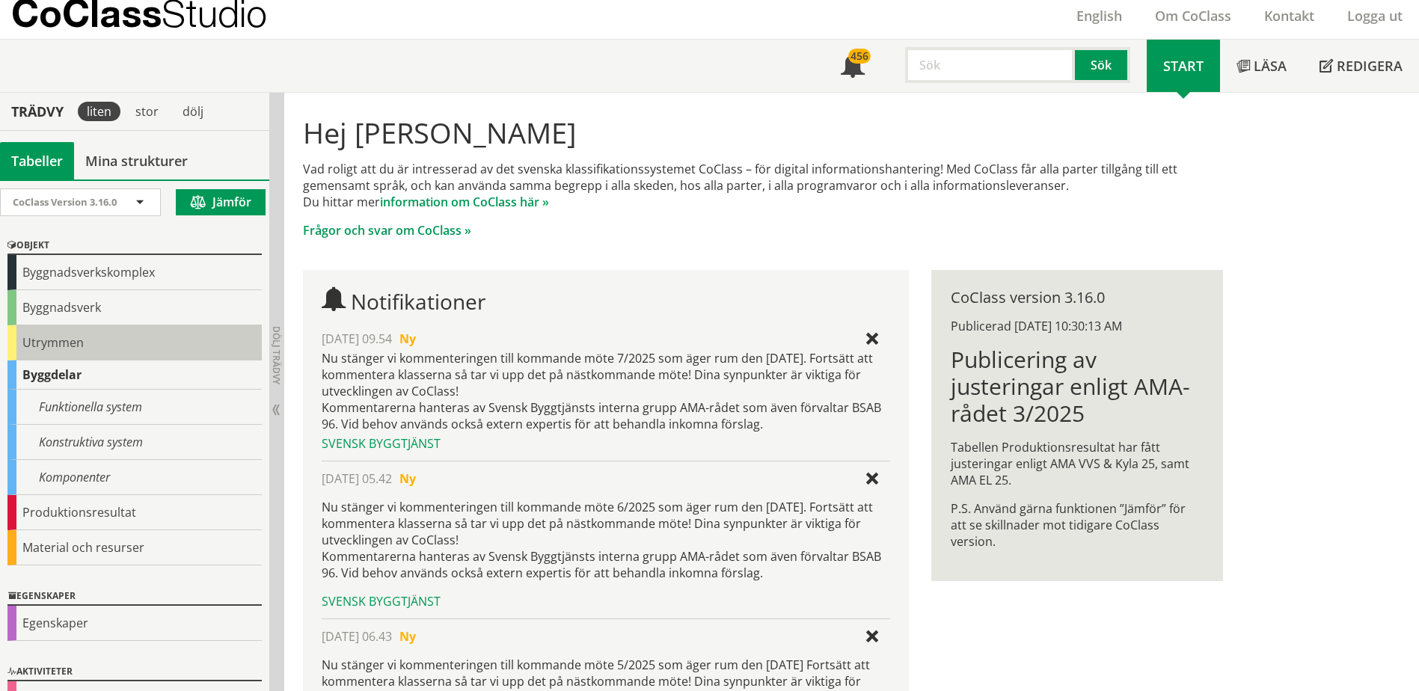
click at [29, 340] on div "Utrymmen" at bounding box center [134, 342] width 254 height 35
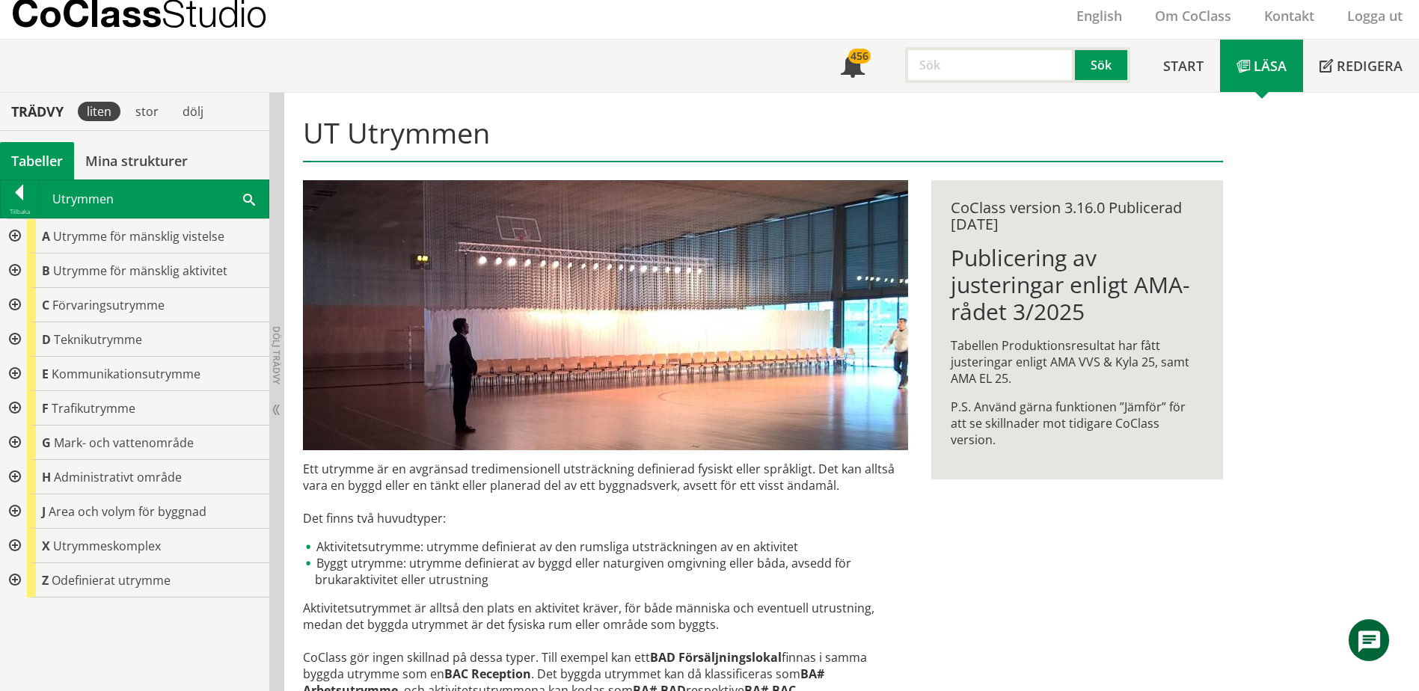
click at [19, 305] on div at bounding box center [13, 305] width 27 height 34
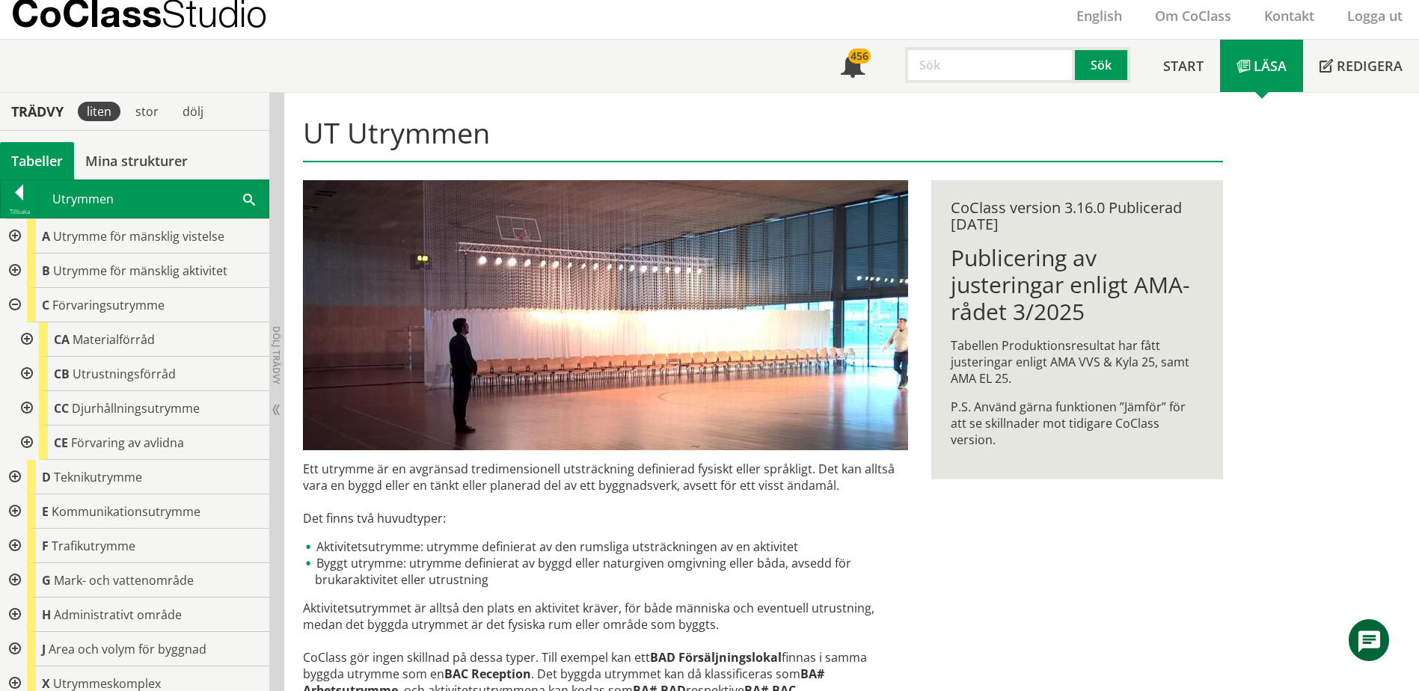
click at [22, 411] on div at bounding box center [25, 408] width 27 height 34
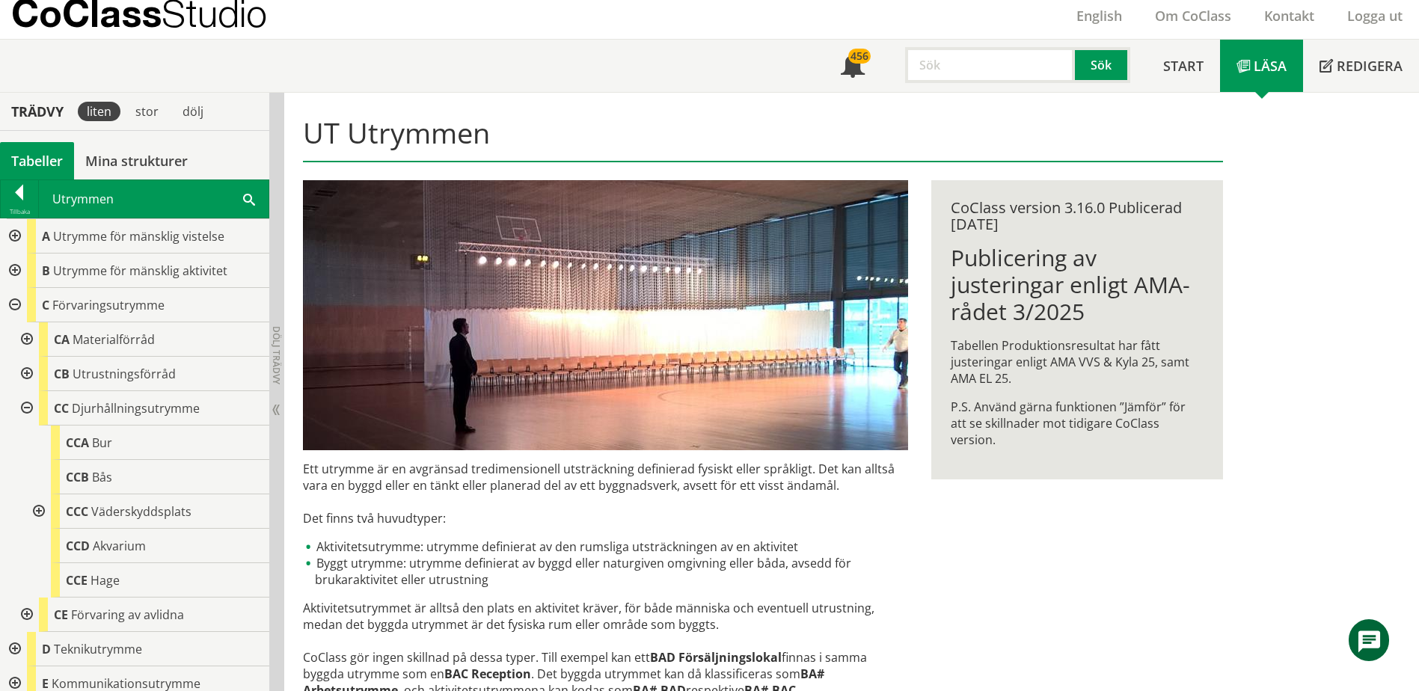
click at [24, 517] on div at bounding box center [37, 511] width 27 height 34
click at [39, 509] on div at bounding box center [37, 511] width 27 height 34
click at [112, 476] on span "Bås" at bounding box center [102, 477] width 20 height 16
click at [139, 475] on div "CCB Bås" at bounding box center [160, 477] width 218 height 34
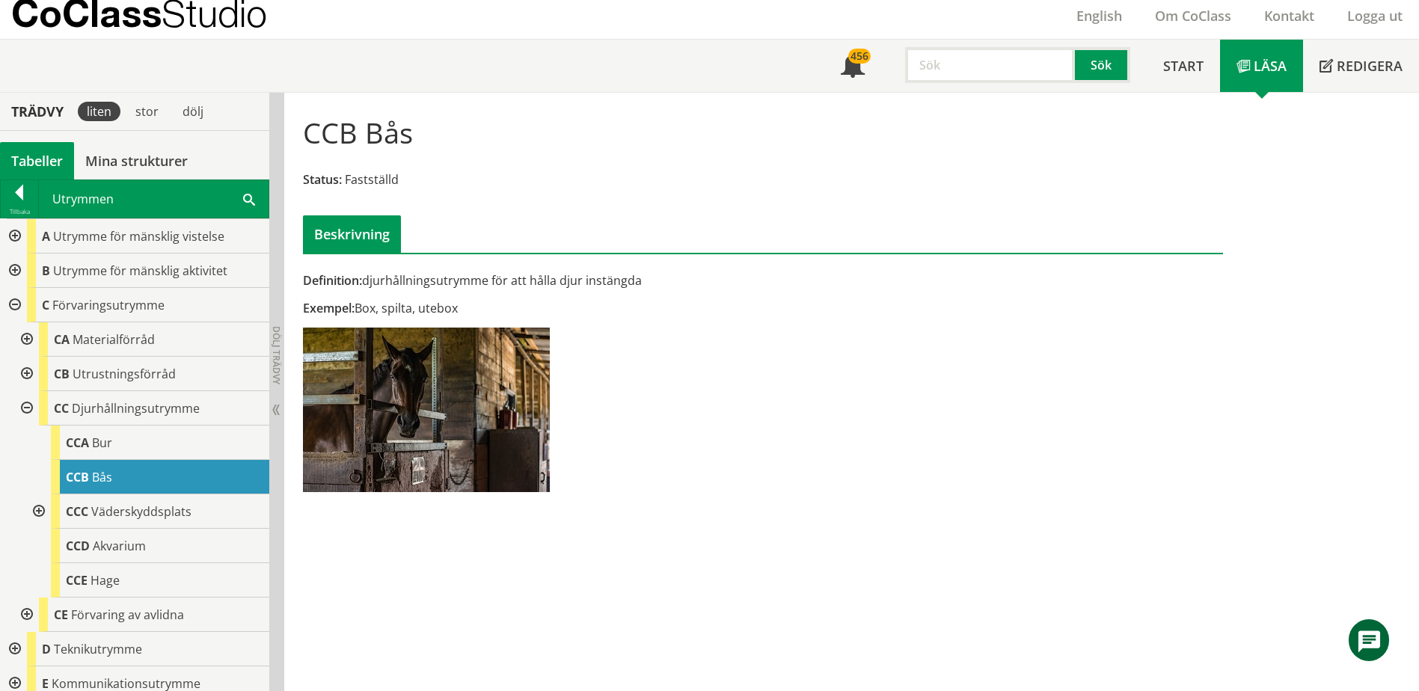
click at [247, 192] on span at bounding box center [249, 199] width 12 height 16
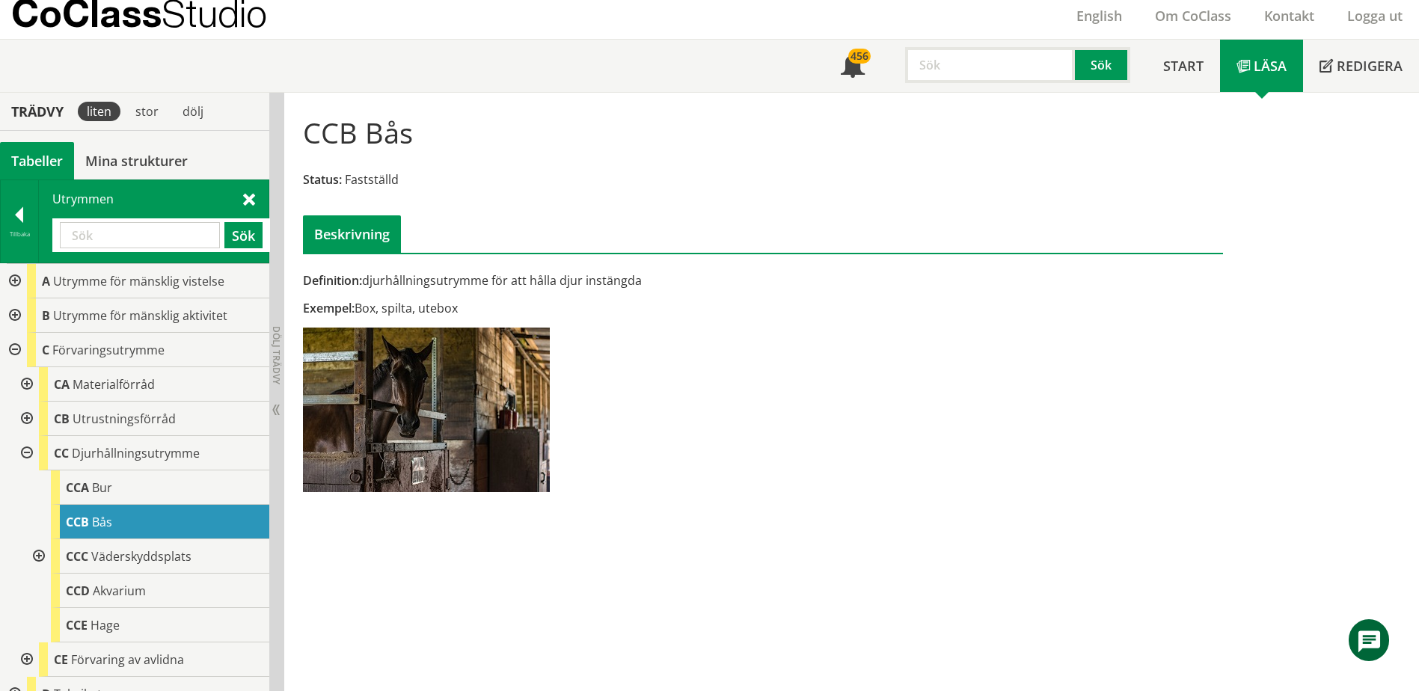
click at [182, 220] on div "Sök" at bounding box center [161, 235] width 218 height 34
click at [182, 233] on input "text" at bounding box center [140, 235] width 160 height 26
type input "bås"
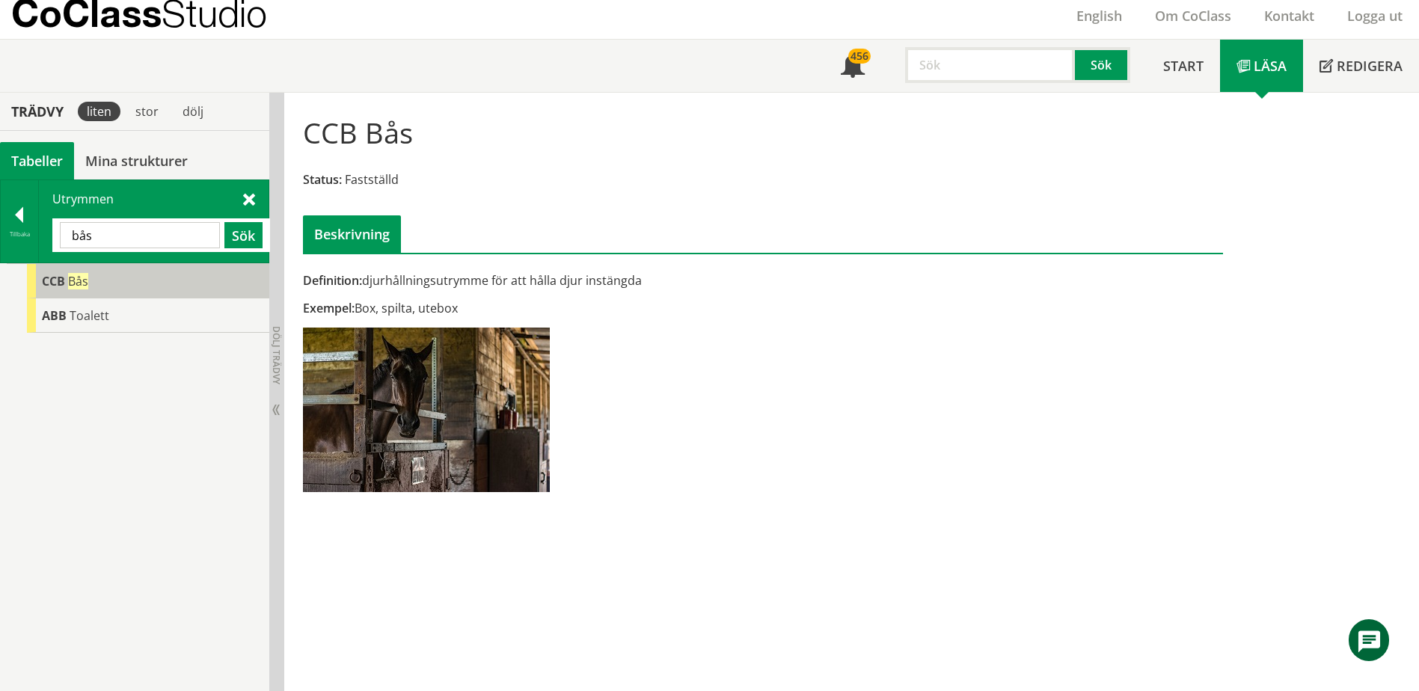
click at [122, 276] on div "CCB Bås" at bounding box center [148, 281] width 242 height 34
click at [126, 238] on input "bås" at bounding box center [140, 235] width 160 height 26
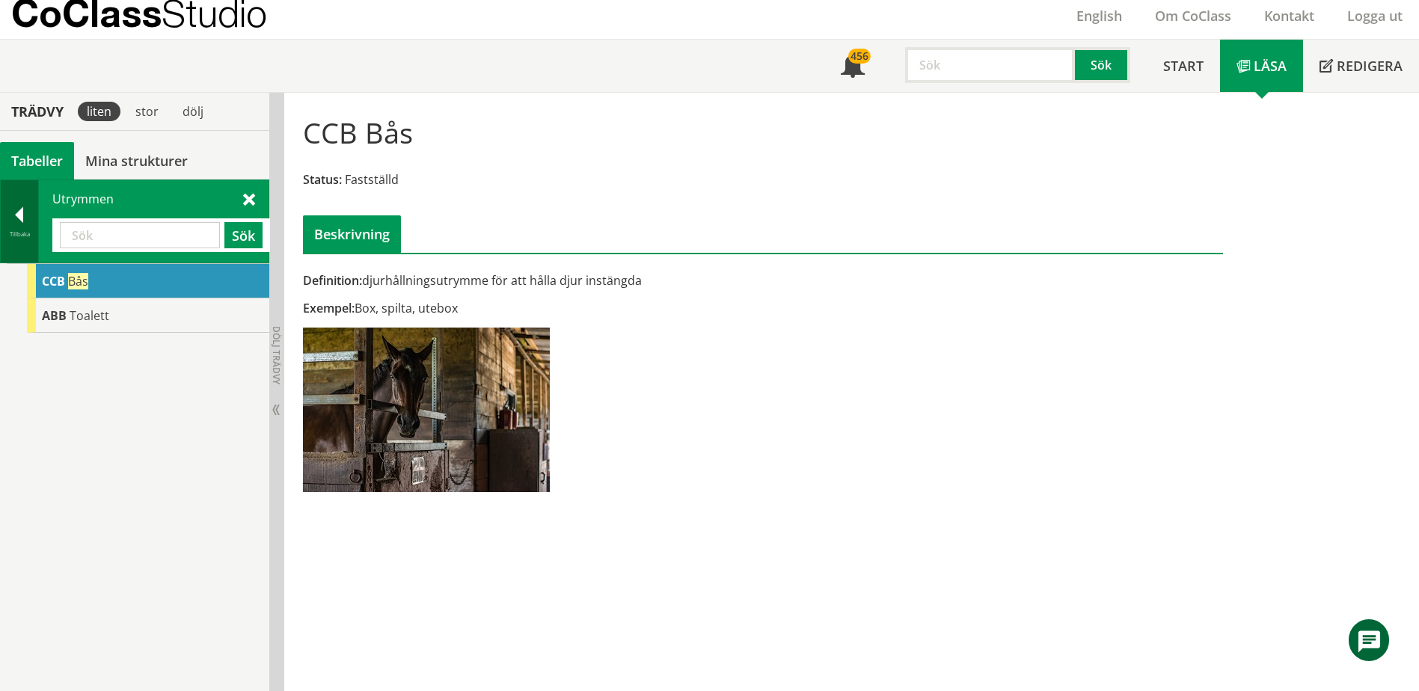
click at [6, 228] on div at bounding box center [19, 217] width 37 height 21
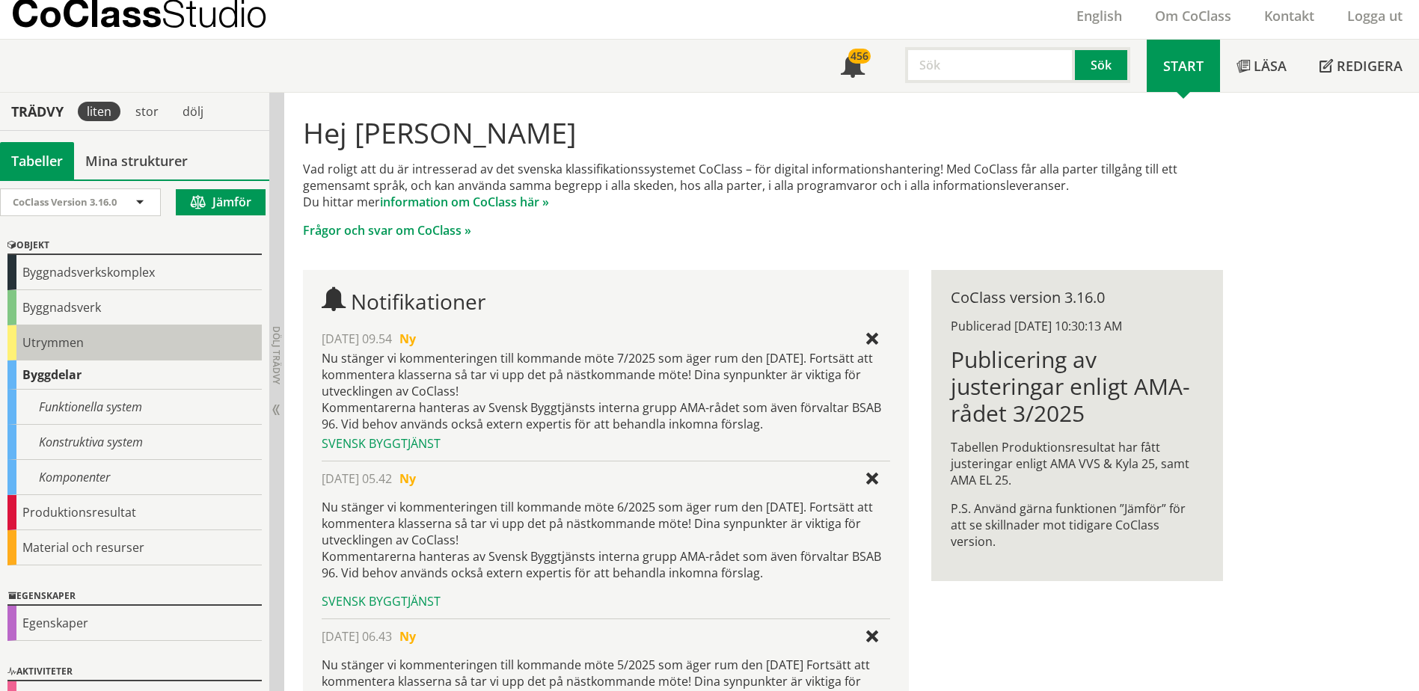
click at [49, 337] on div "Utrymmen" at bounding box center [134, 342] width 254 height 35
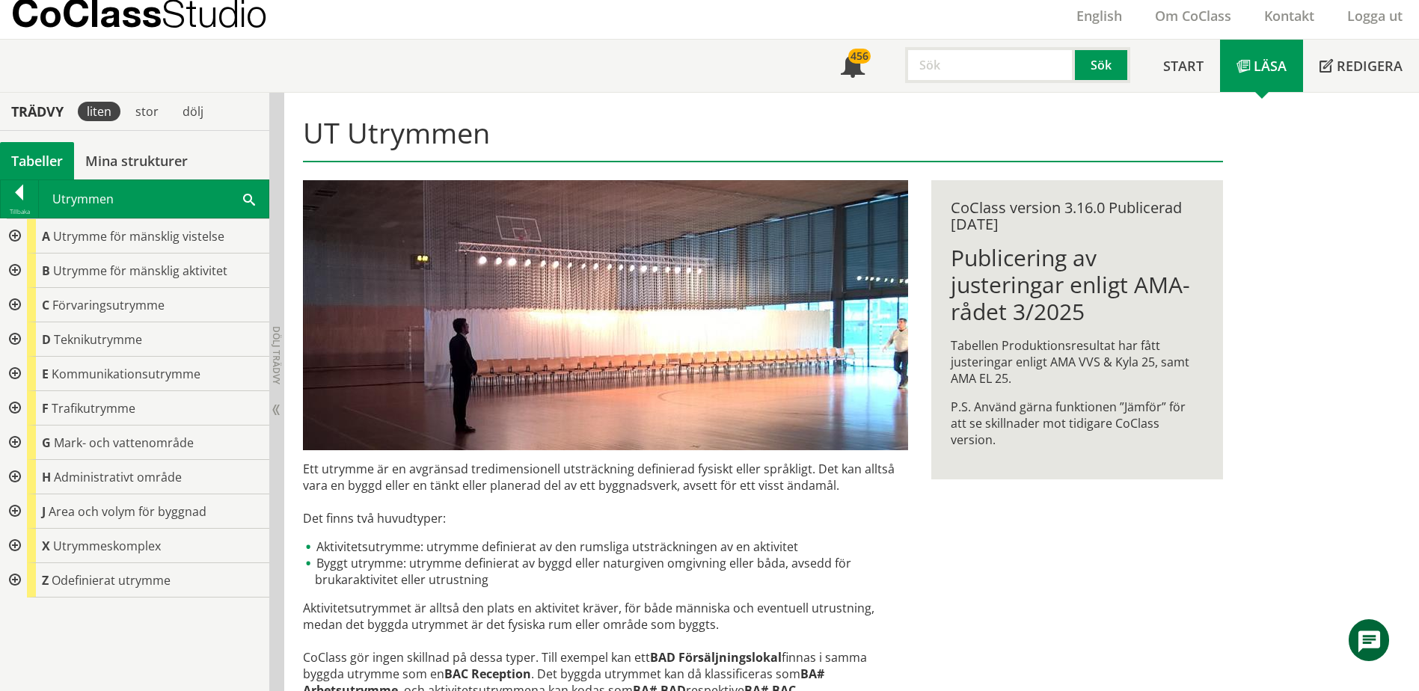
click at [22, 266] on div at bounding box center [13, 271] width 27 height 34
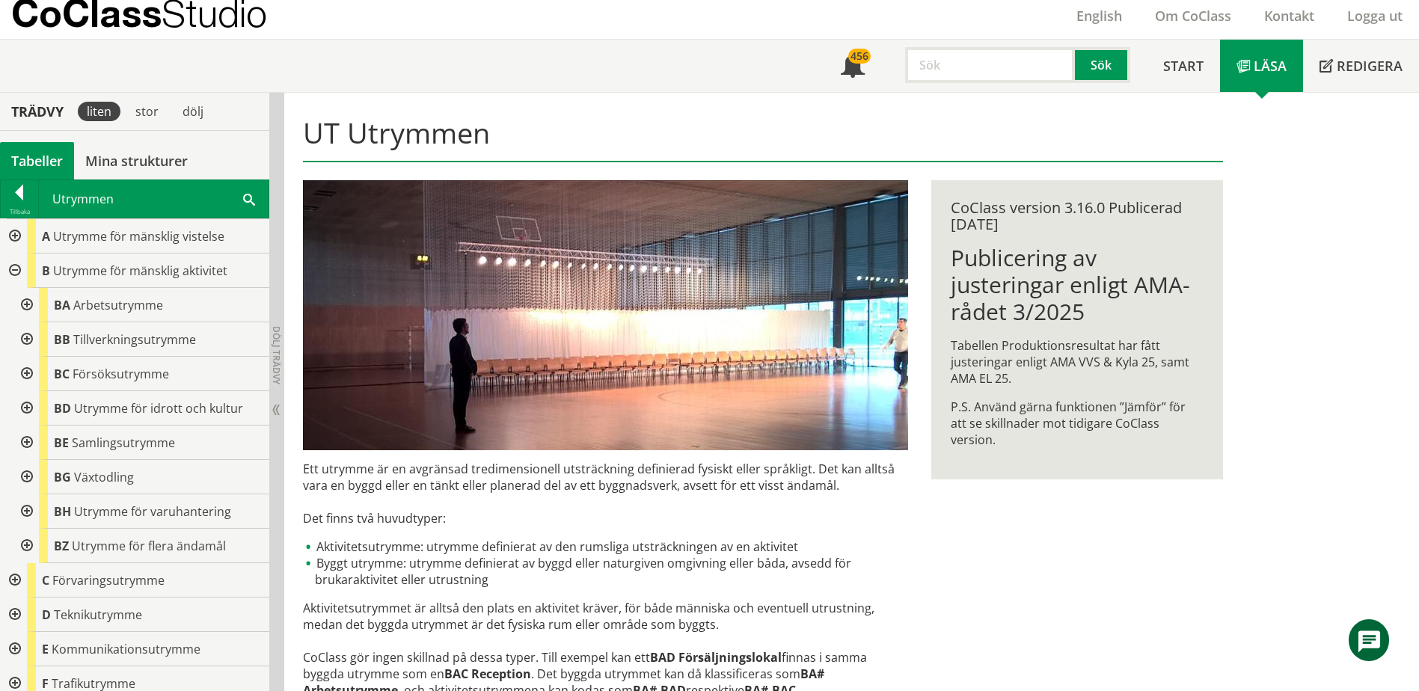
click at [31, 408] on div at bounding box center [25, 408] width 27 height 34
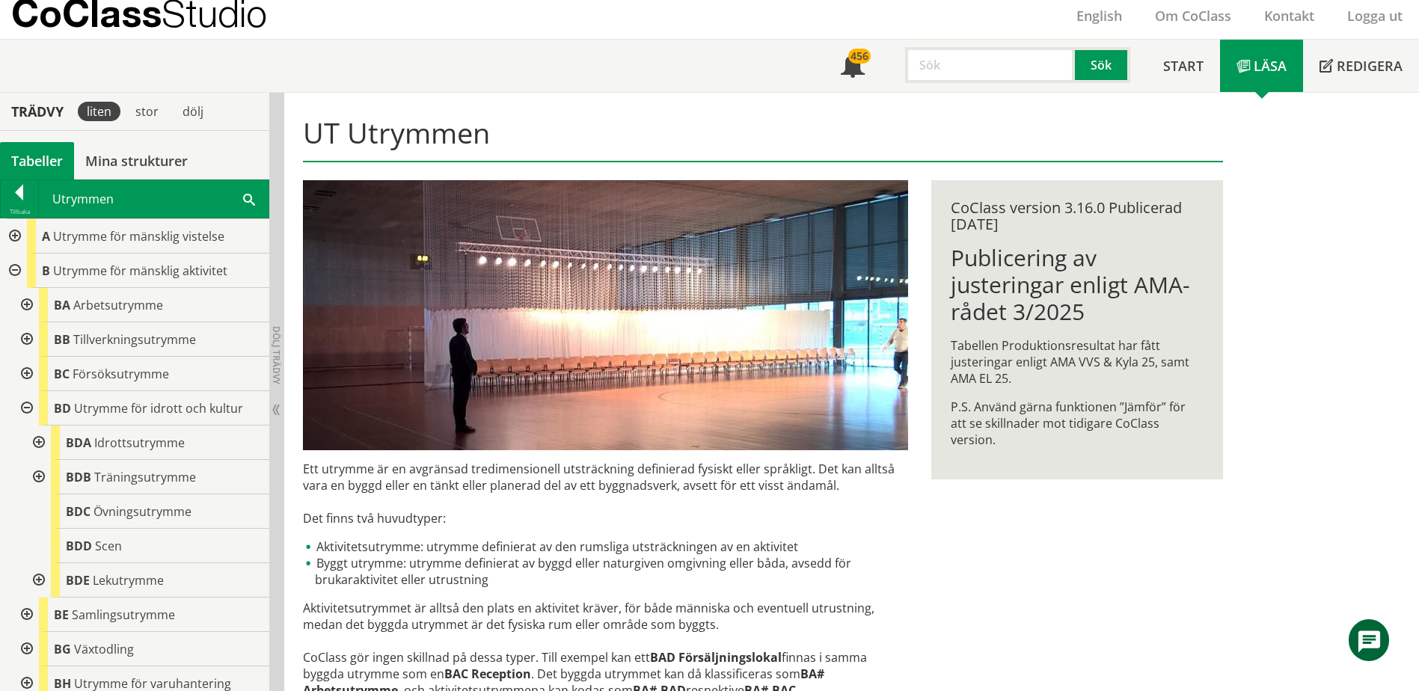
click at [31, 444] on div at bounding box center [37, 443] width 27 height 34
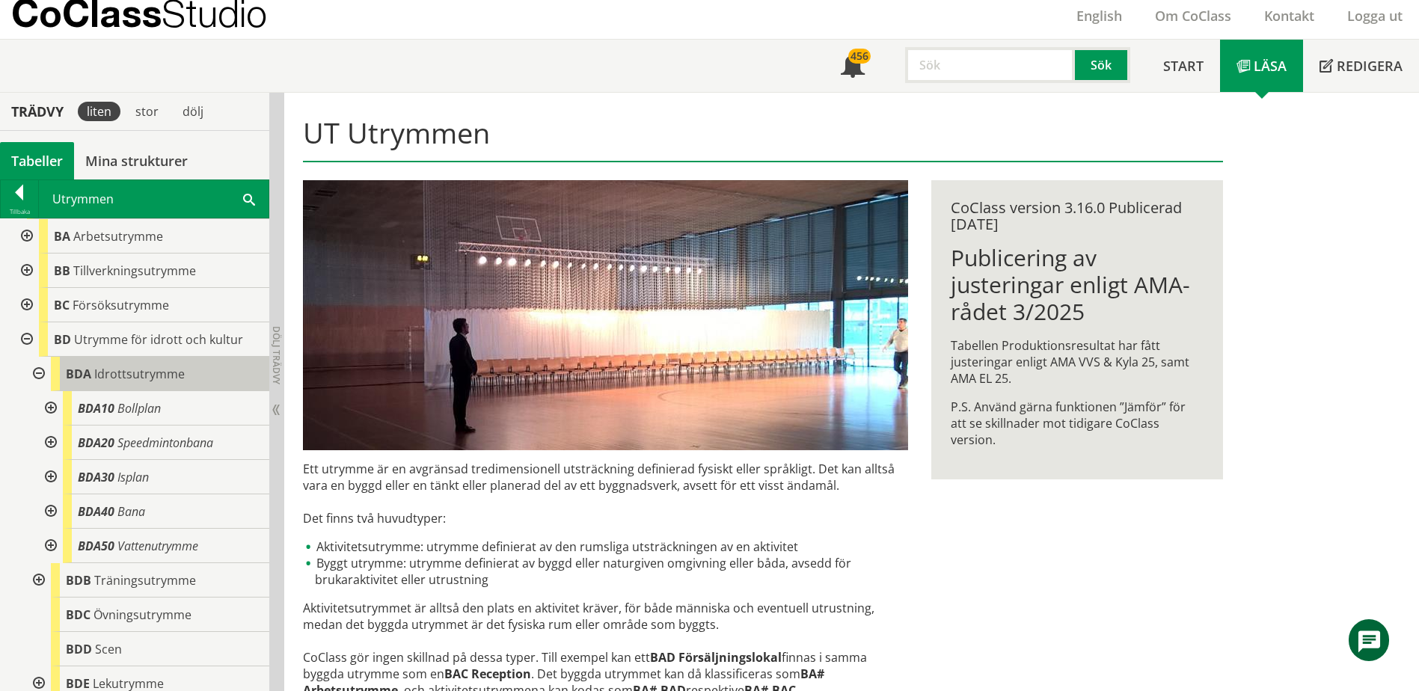
scroll to position [75, 0]
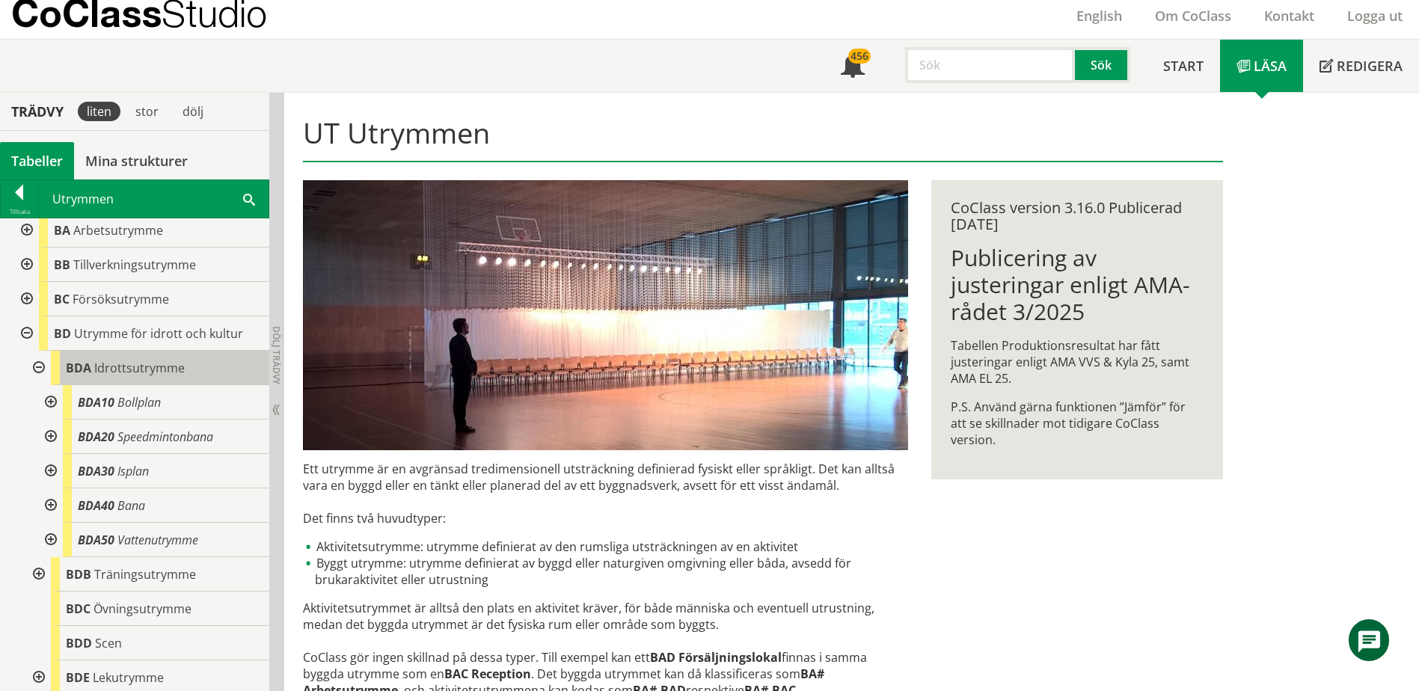
click at [133, 368] on span "Idrottsutrymme" at bounding box center [139, 368] width 91 height 16
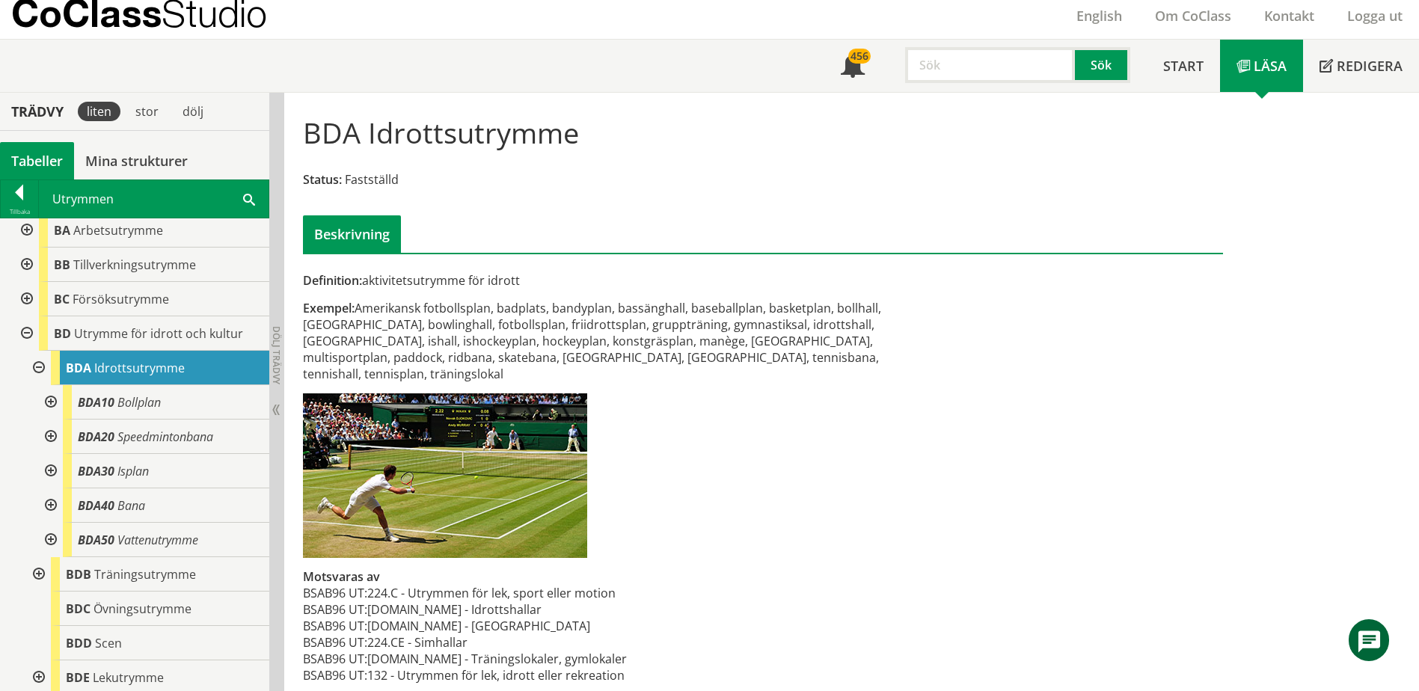
click at [50, 406] on div at bounding box center [49, 402] width 27 height 34
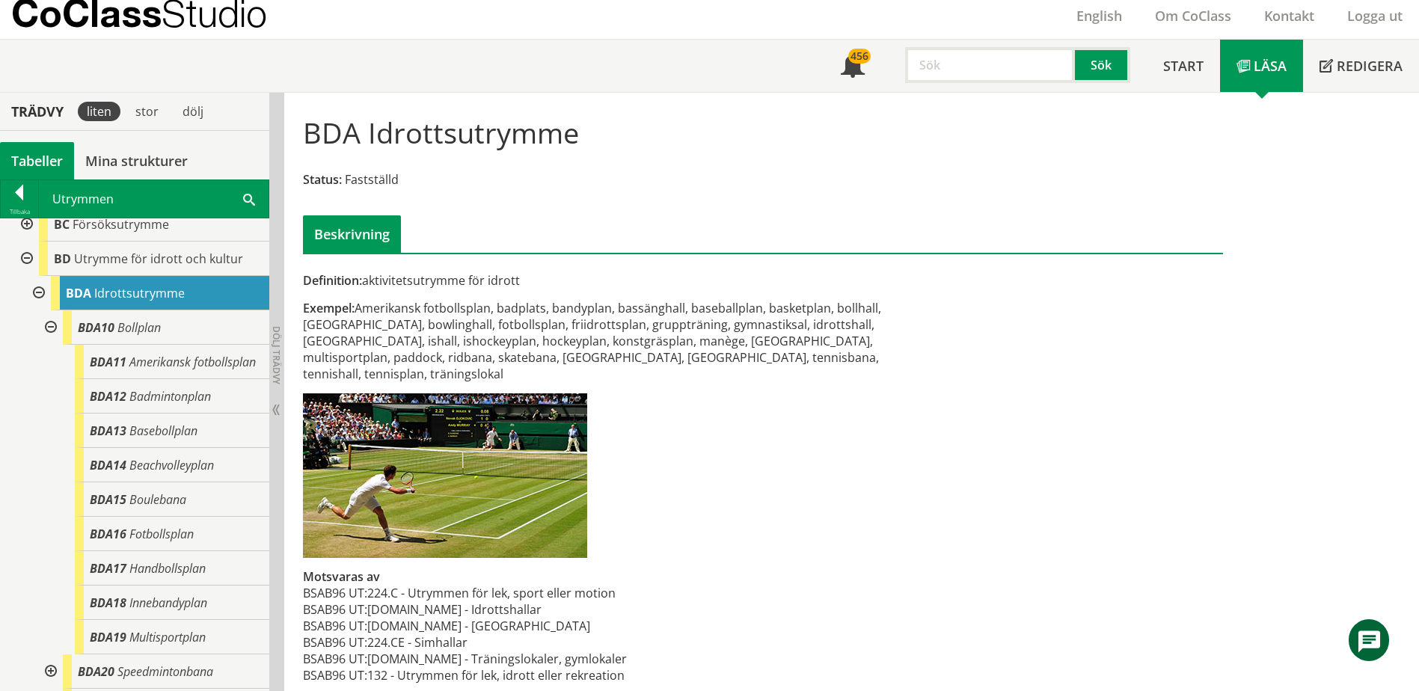
scroll to position [75, 0]
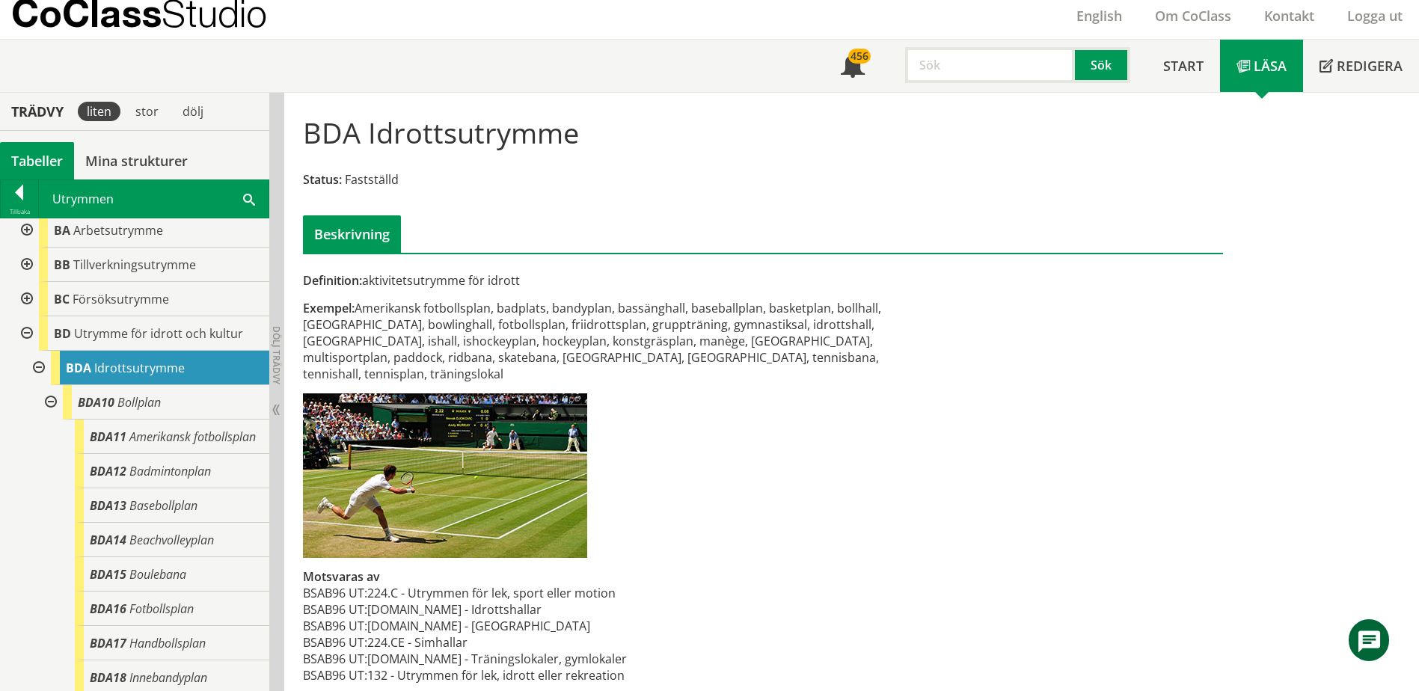
click at [50, 398] on div at bounding box center [49, 402] width 27 height 34
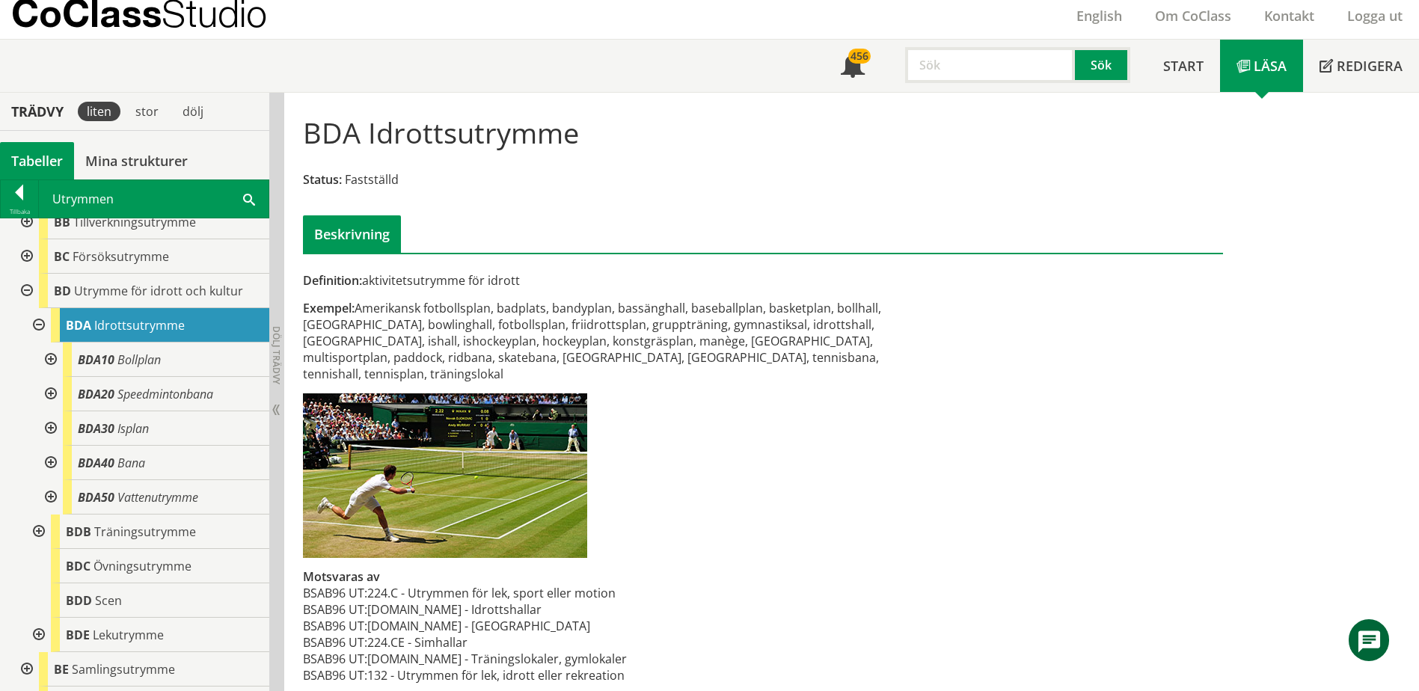
scroll to position [150, 0]
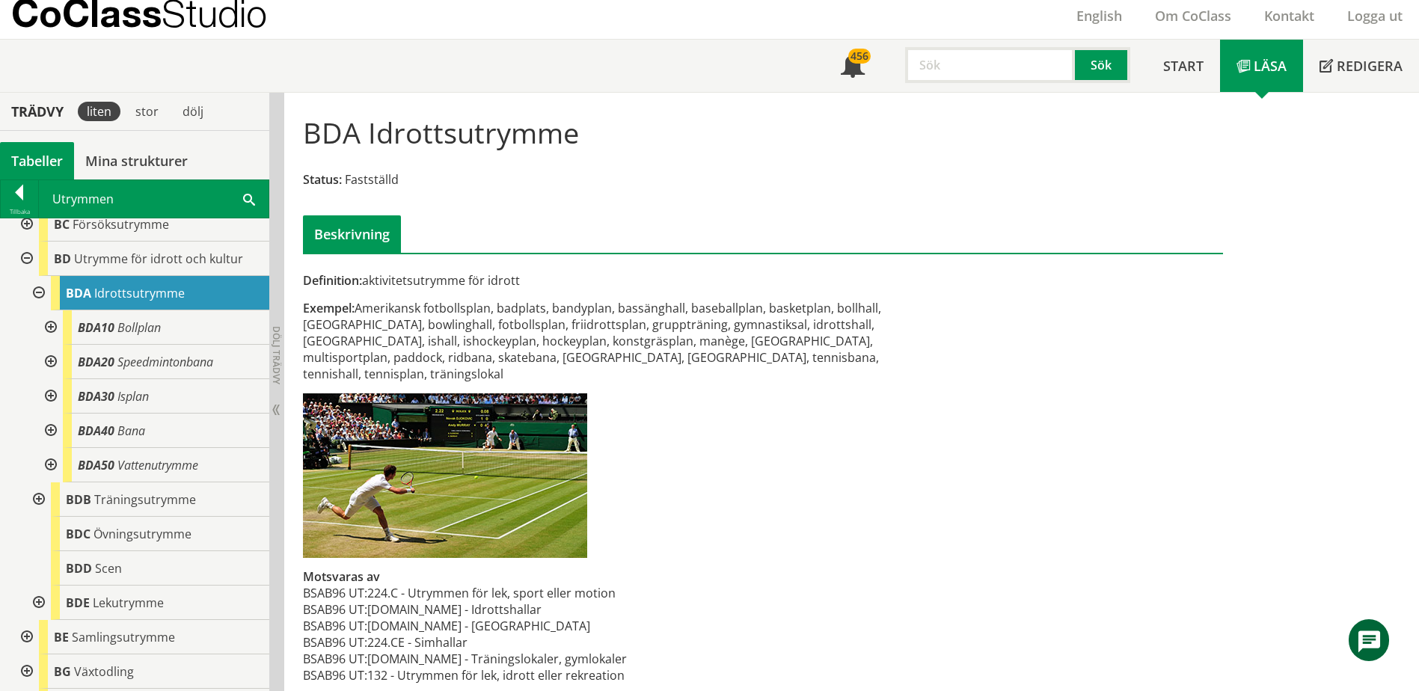
click at [51, 364] on div at bounding box center [49, 362] width 27 height 34
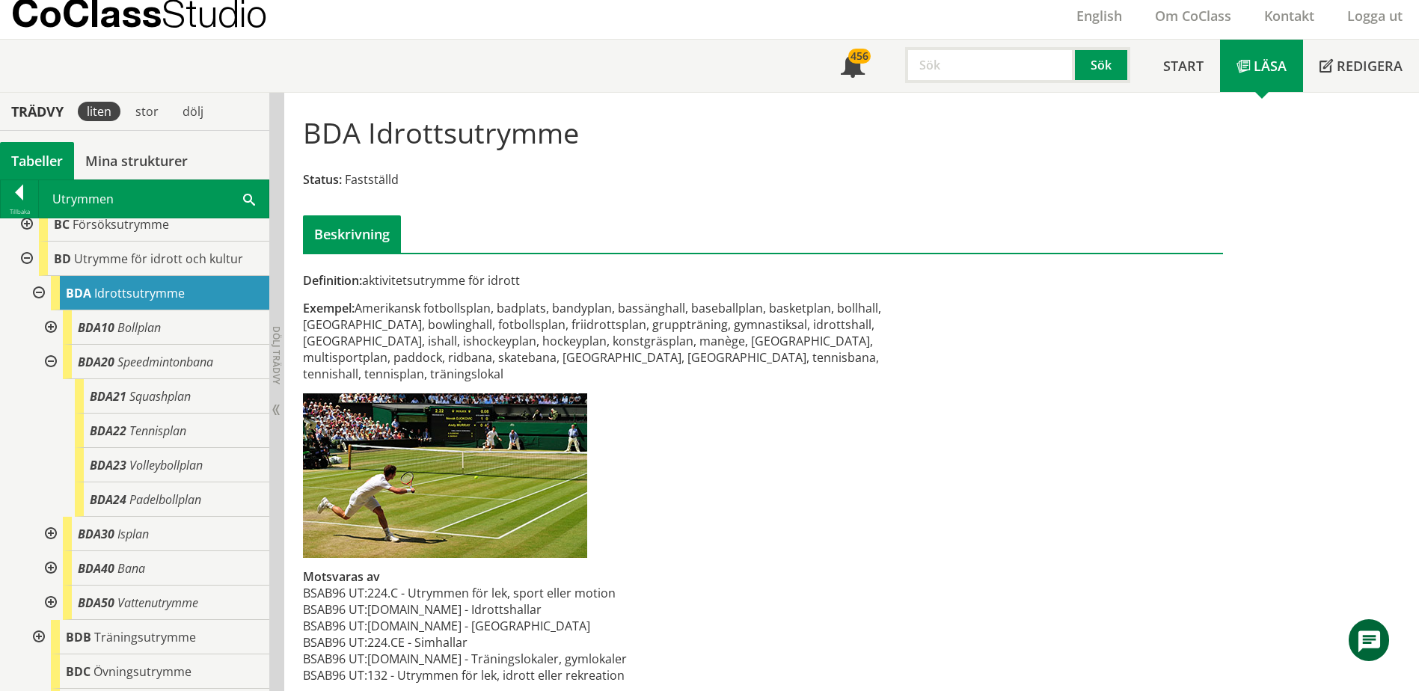
click at [51, 364] on div at bounding box center [49, 362] width 27 height 34
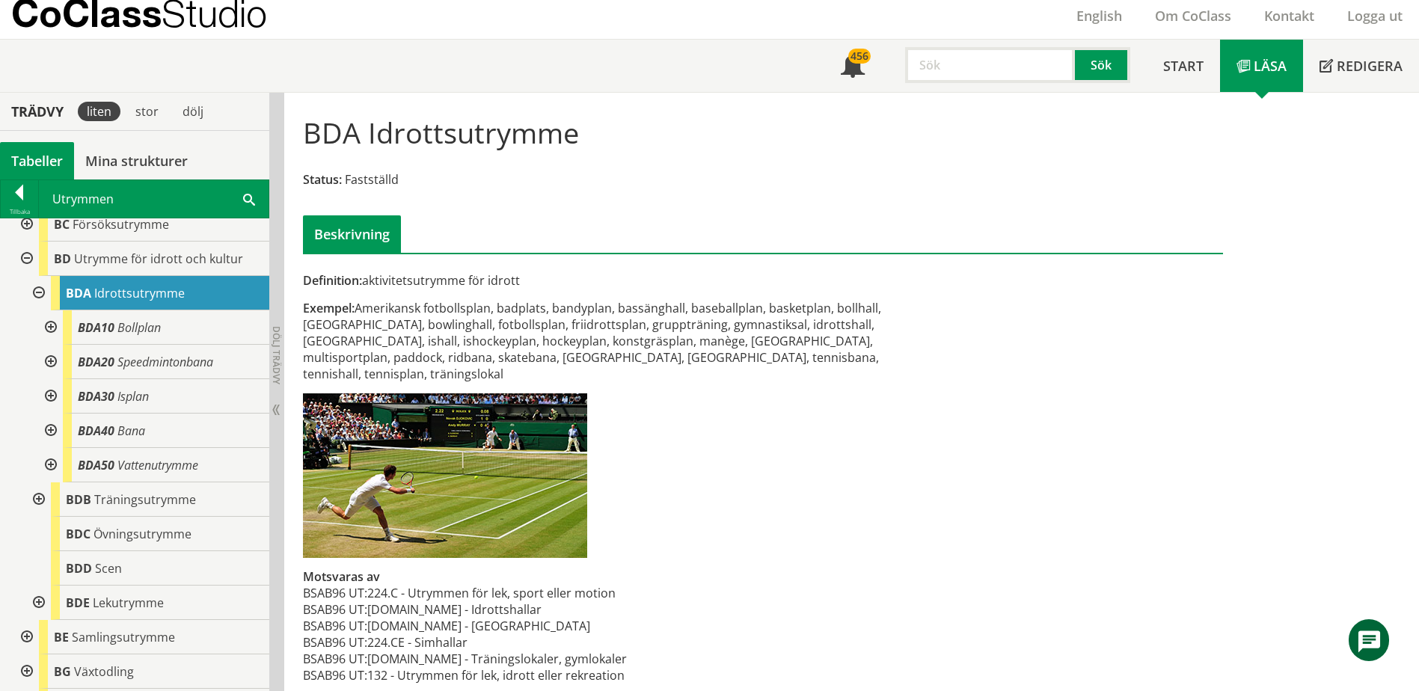
click at [47, 400] on div at bounding box center [49, 396] width 27 height 34
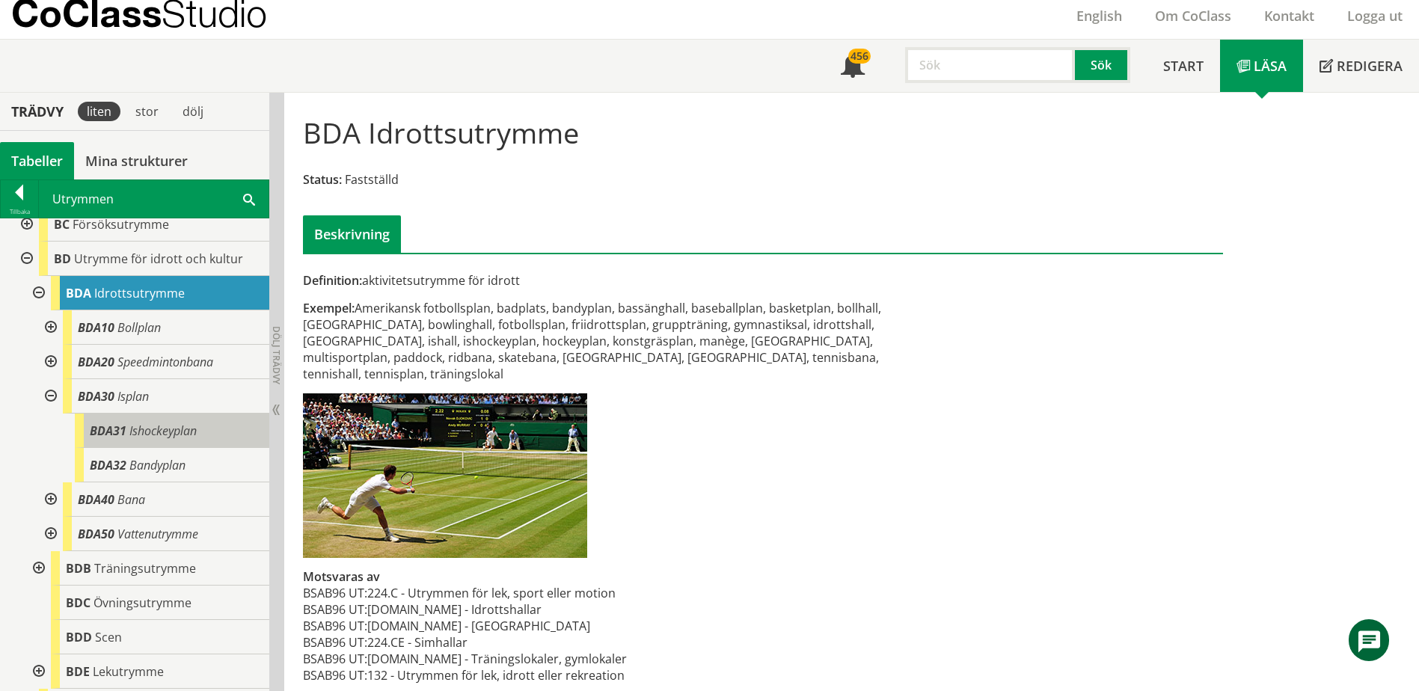
click at [118, 434] on span "BDA31" at bounding box center [108, 431] width 37 height 16
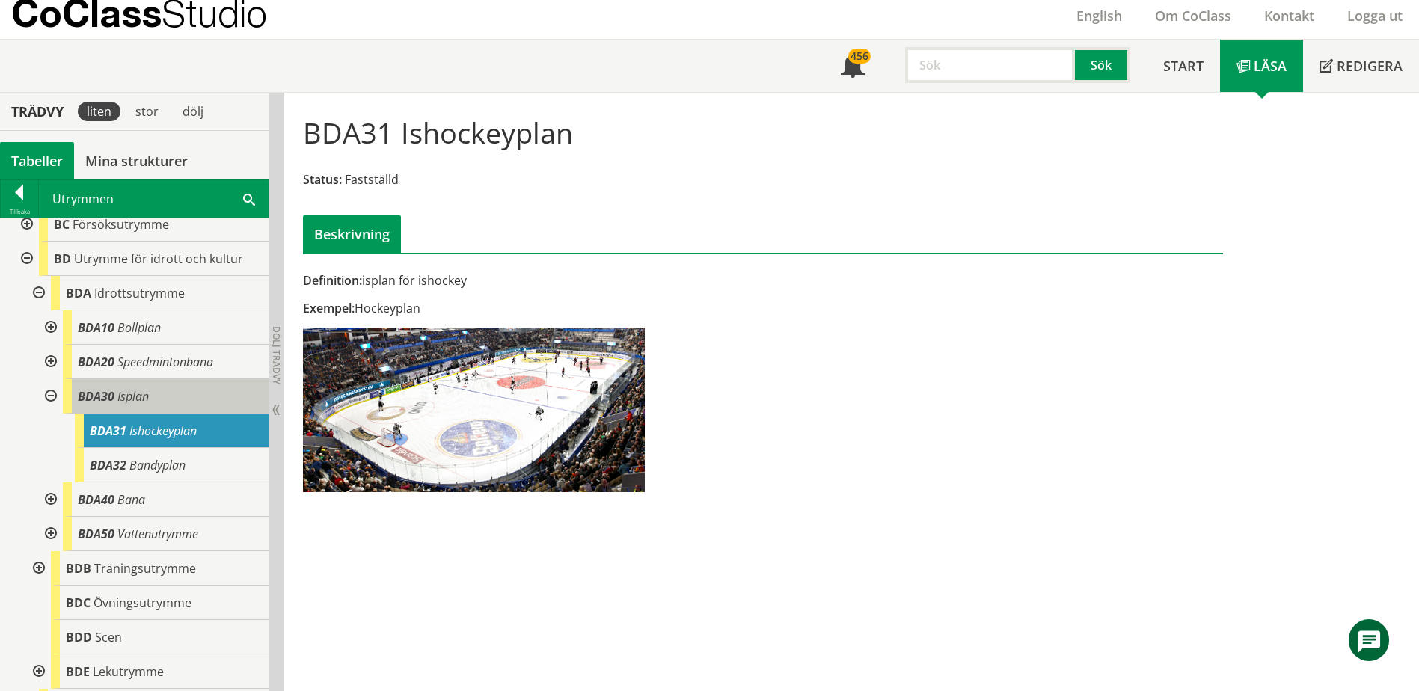
click at [149, 392] on span "Isplan" at bounding box center [132, 396] width 31 height 16
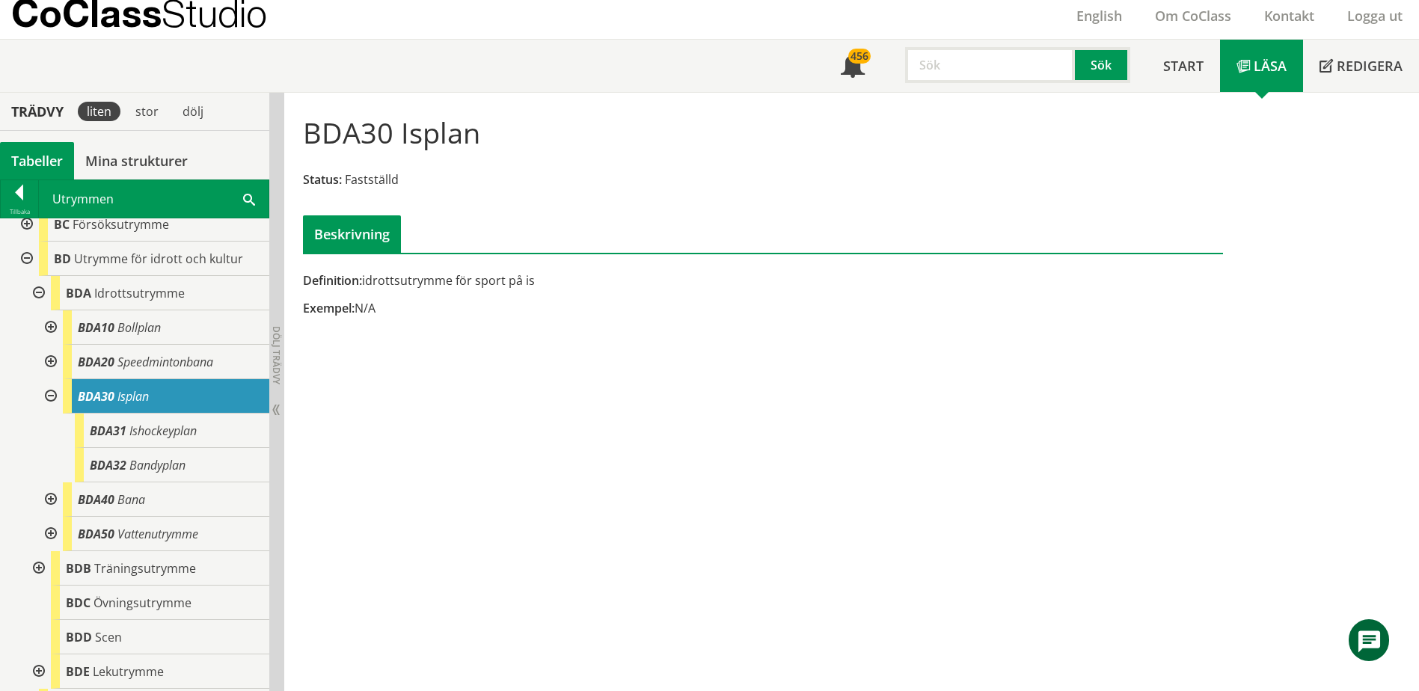
click at [51, 396] on div at bounding box center [49, 396] width 27 height 34
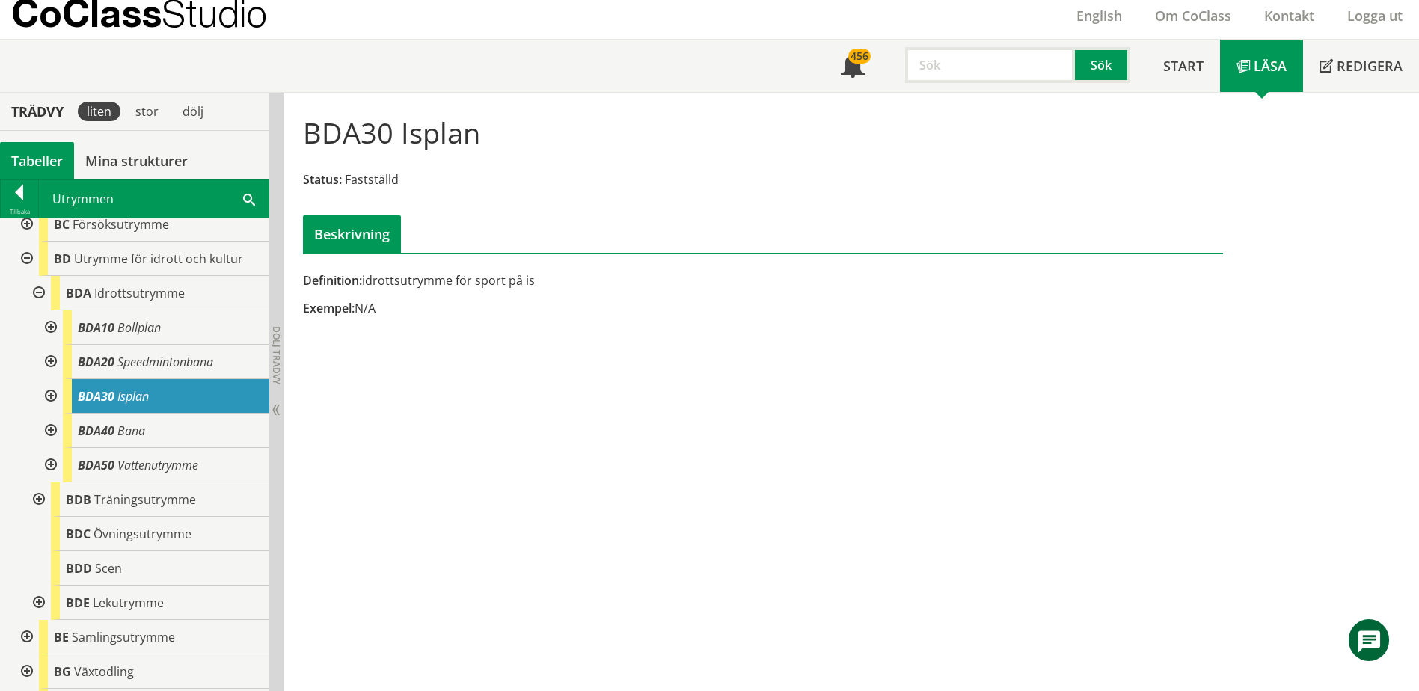
click at [51, 433] on div at bounding box center [49, 431] width 27 height 34
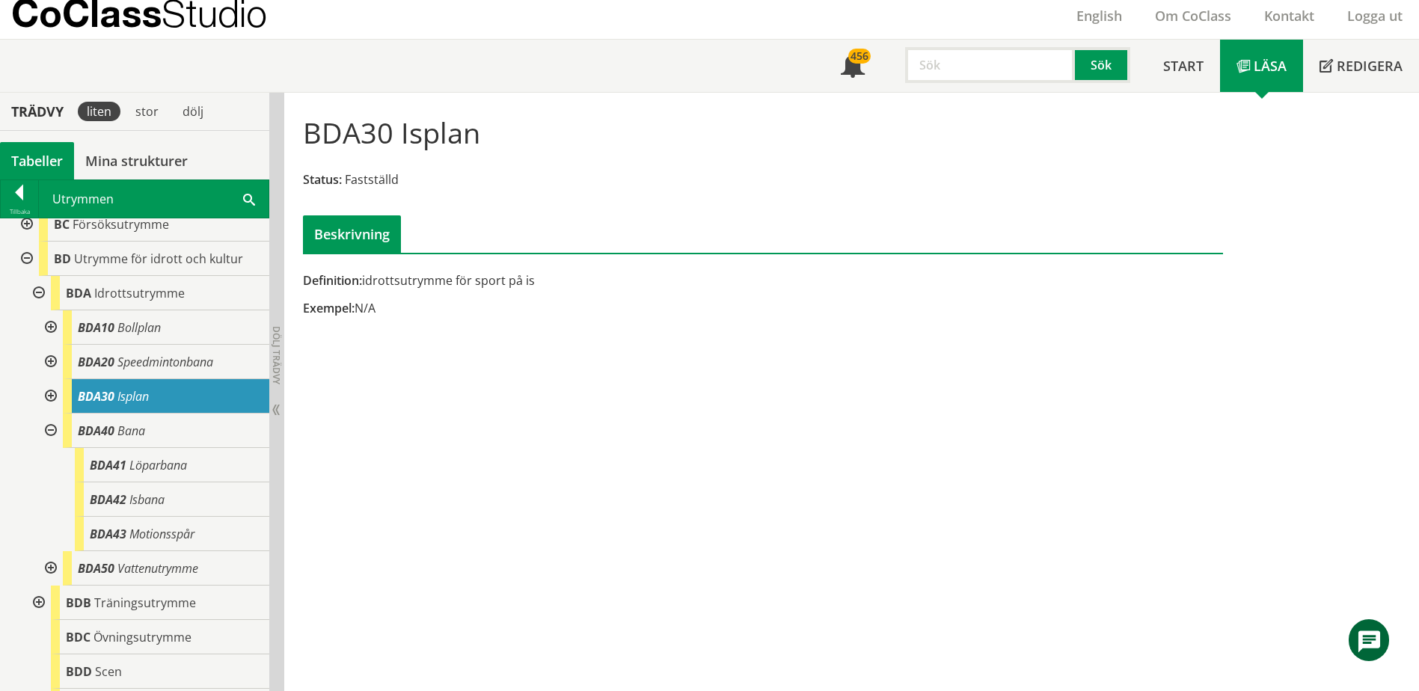
click at [52, 431] on div at bounding box center [49, 431] width 27 height 34
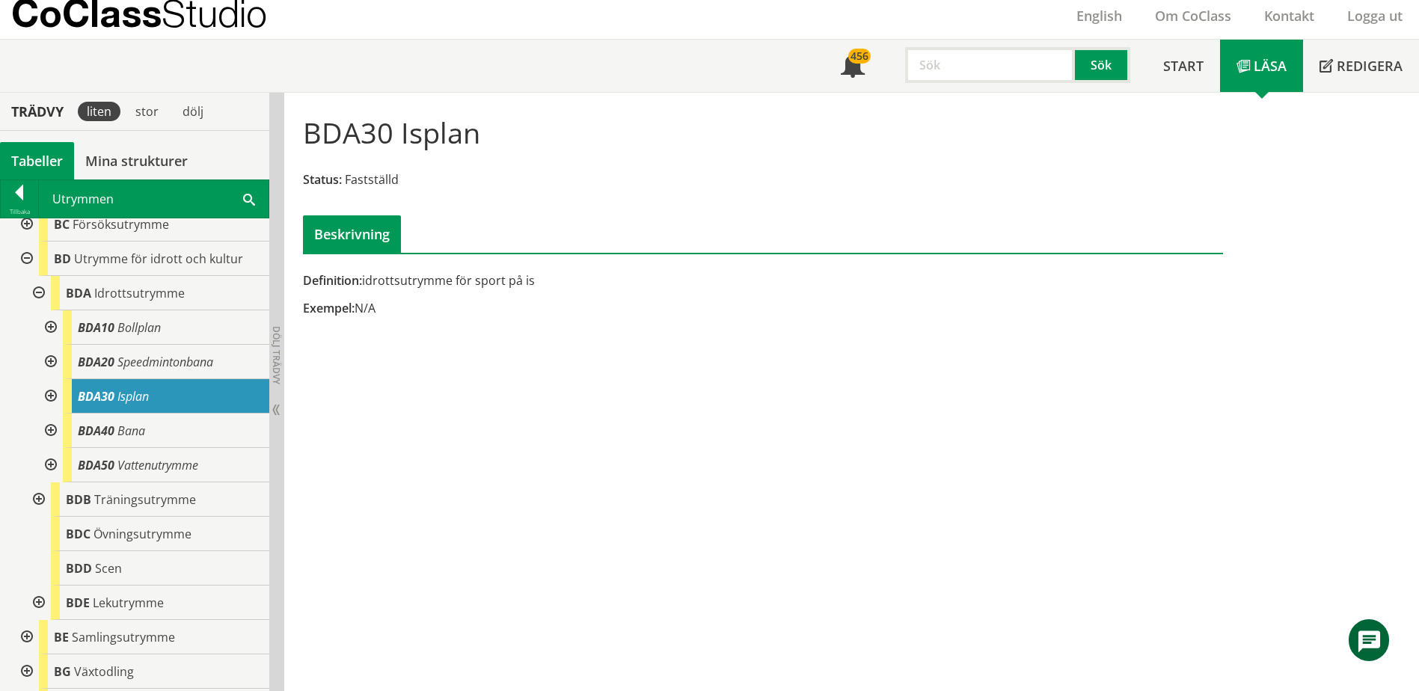
click at [41, 500] on div at bounding box center [37, 499] width 27 height 34
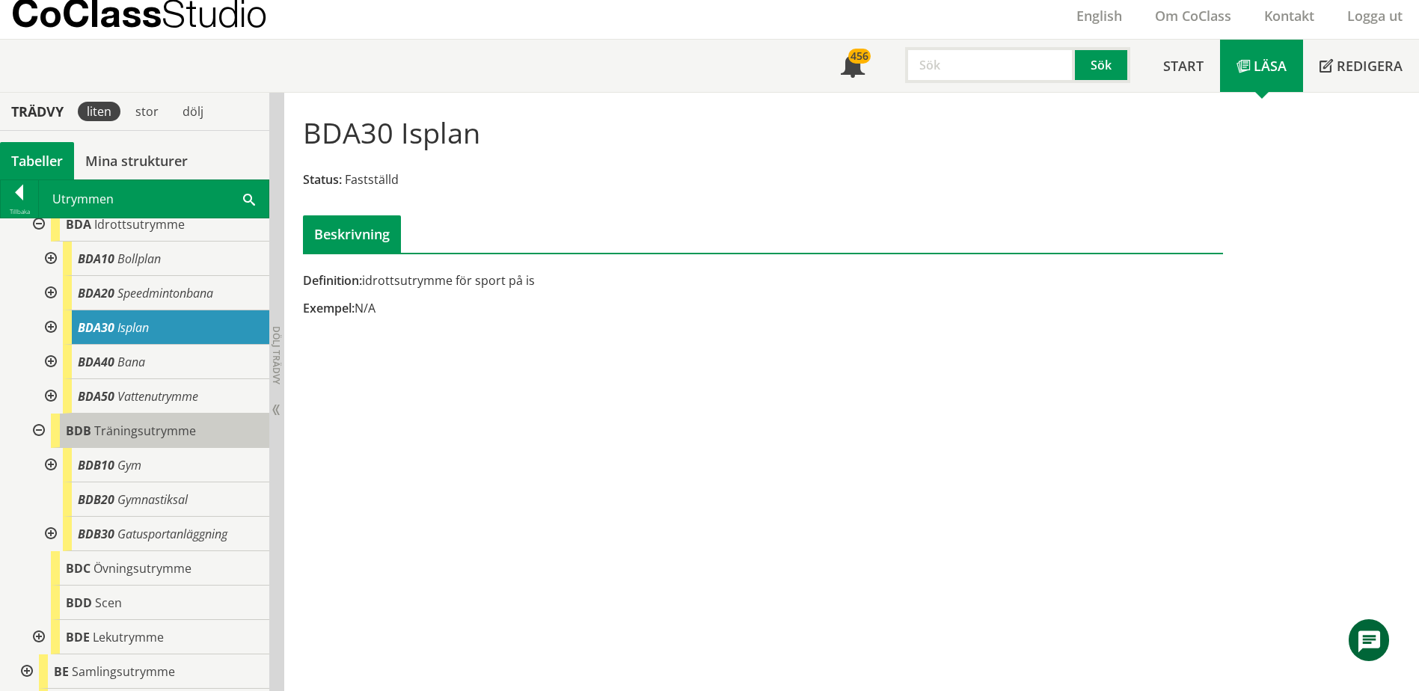
scroll to position [224, 0]
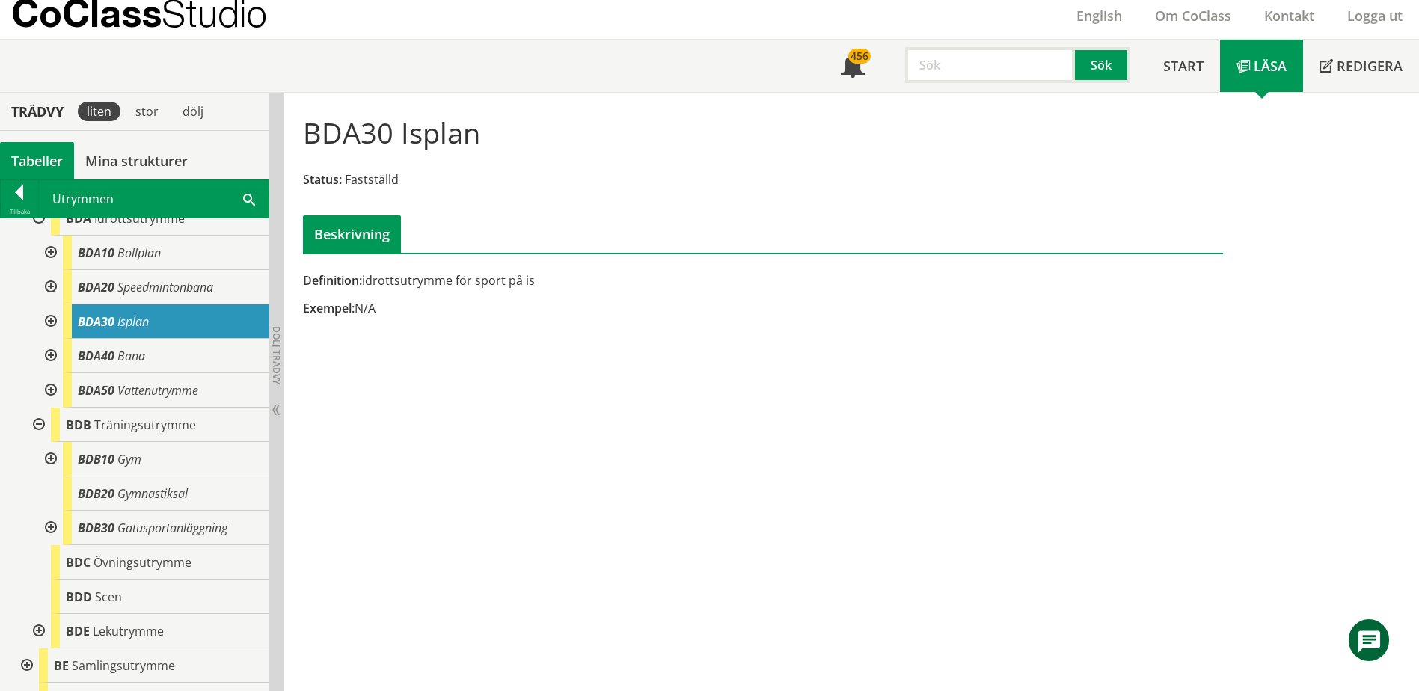
click at [52, 526] on div at bounding box center [49, 528] width 27 height 34
click at [46, 426] on div at bounding box center [37, 425] width 27 height 34
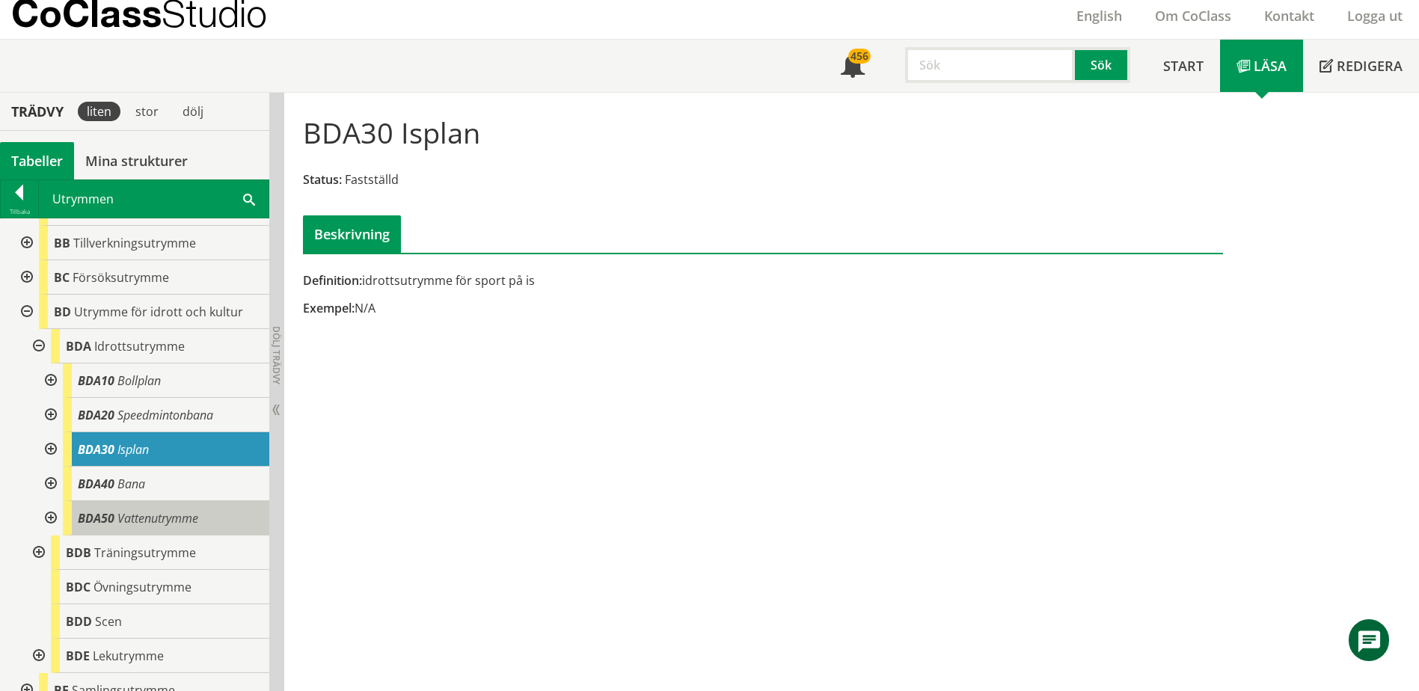
scroll to position [75, 0]
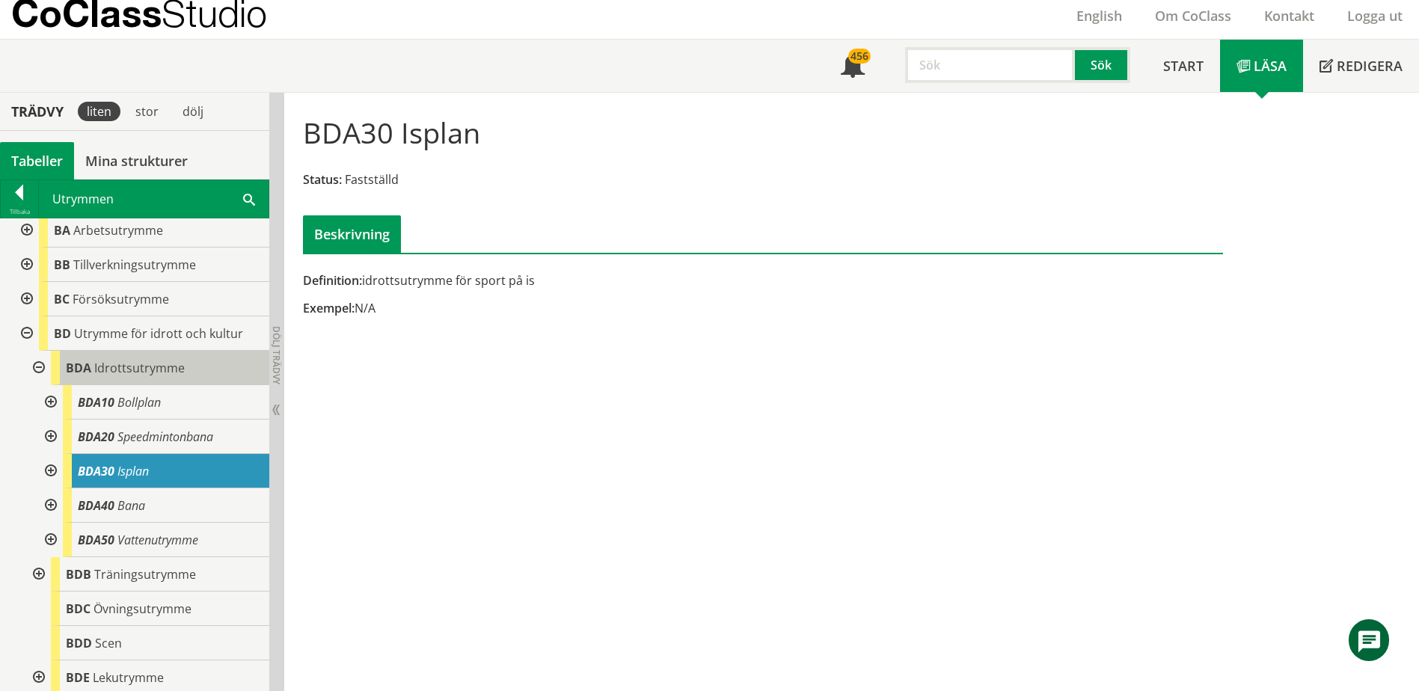
click at [131, 367] on span "Idrottsutrymme" at bounding box center [139, 368] width 91 height 16
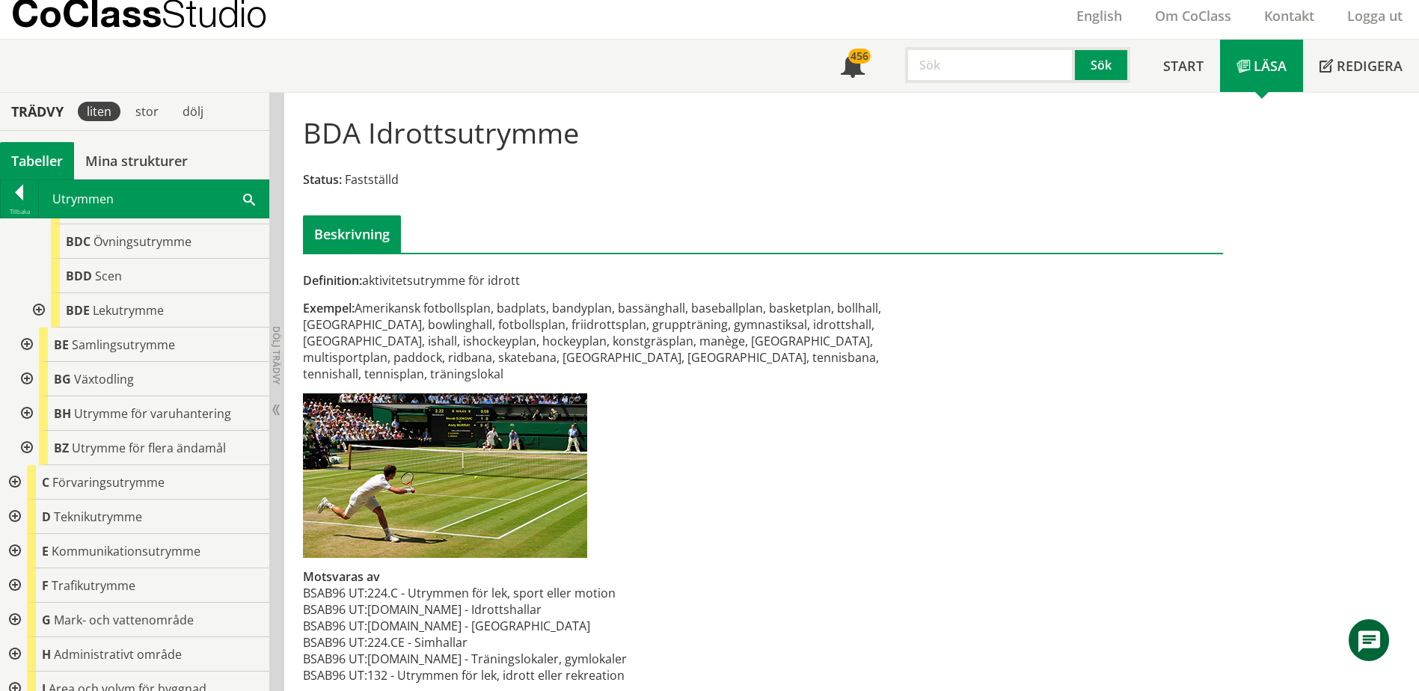
scroll to position [446, 0]
click at [16, 508] on div at bounding box center [13, 513] width 27 height 34
click at [26, 581] on div at bounding box center [25, 582] width 27 height 34
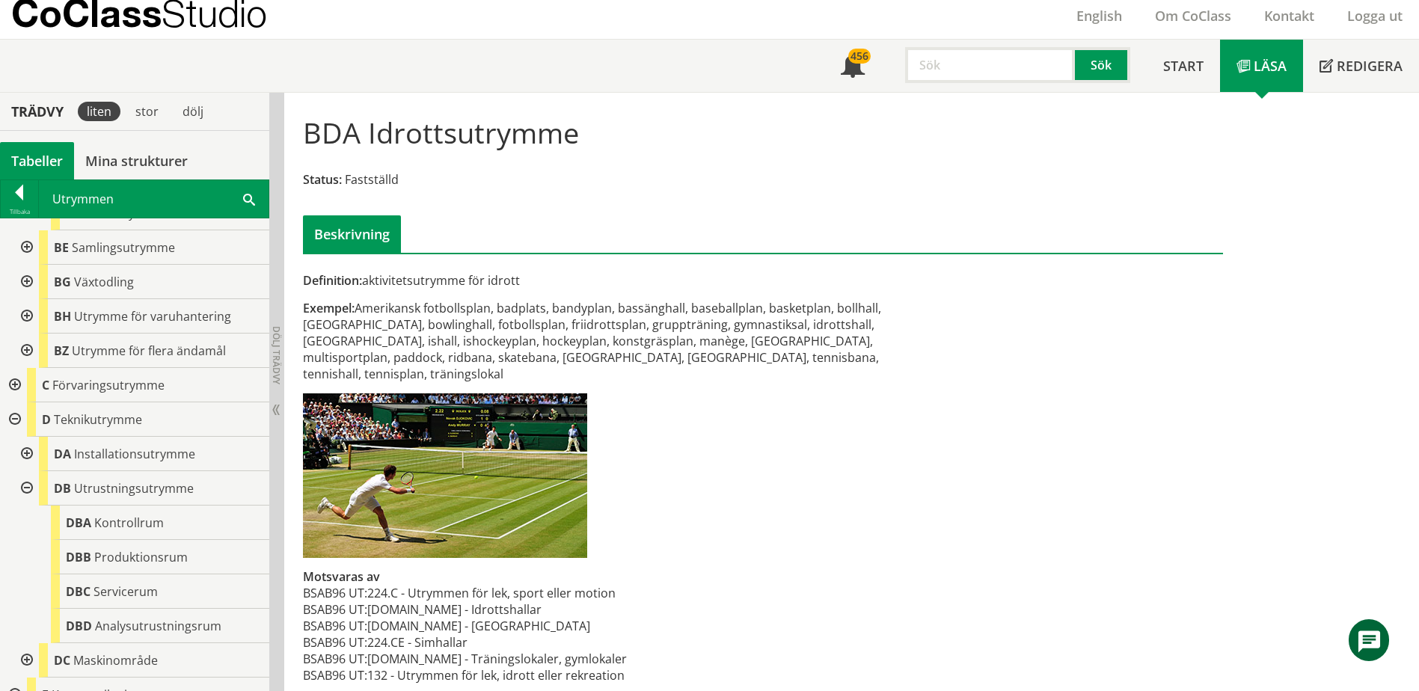
scroll to position [595, 0]
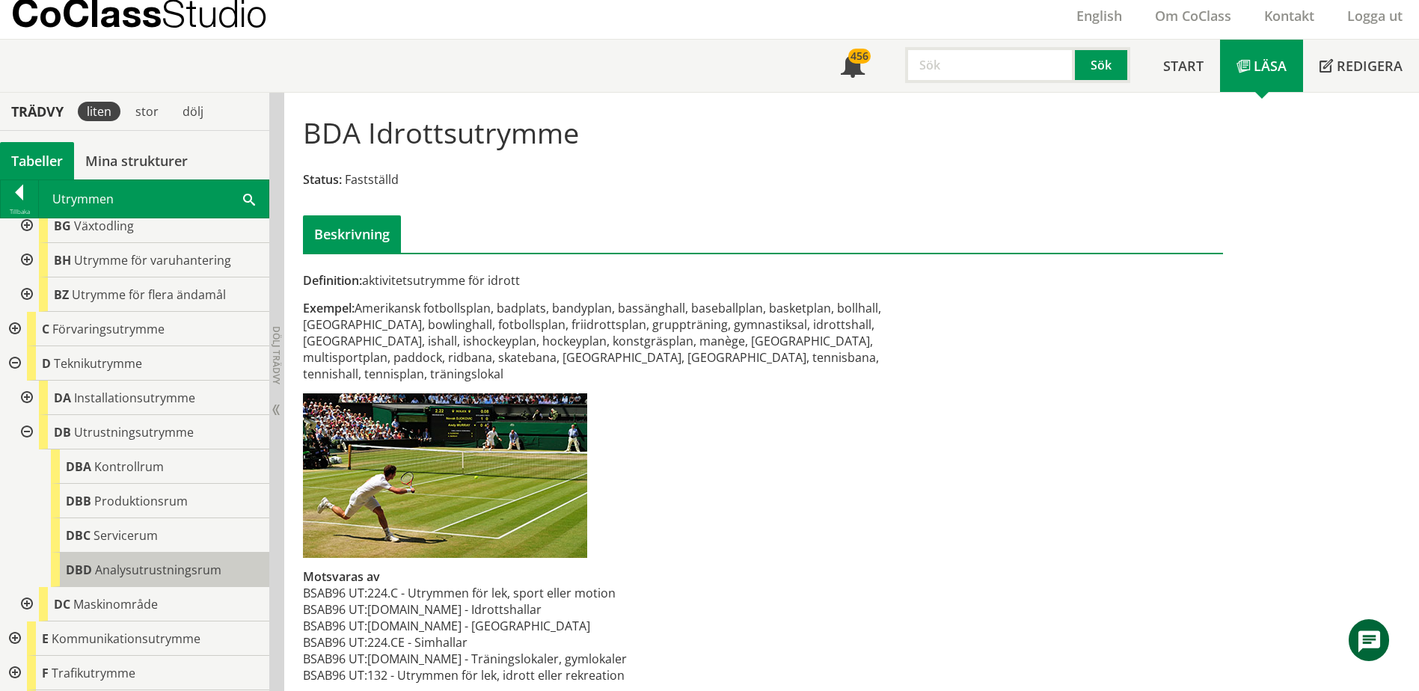
click at [108, 568] on span "Analysutrustningsrum" at bounding box center [158, 570] width 126 height 16
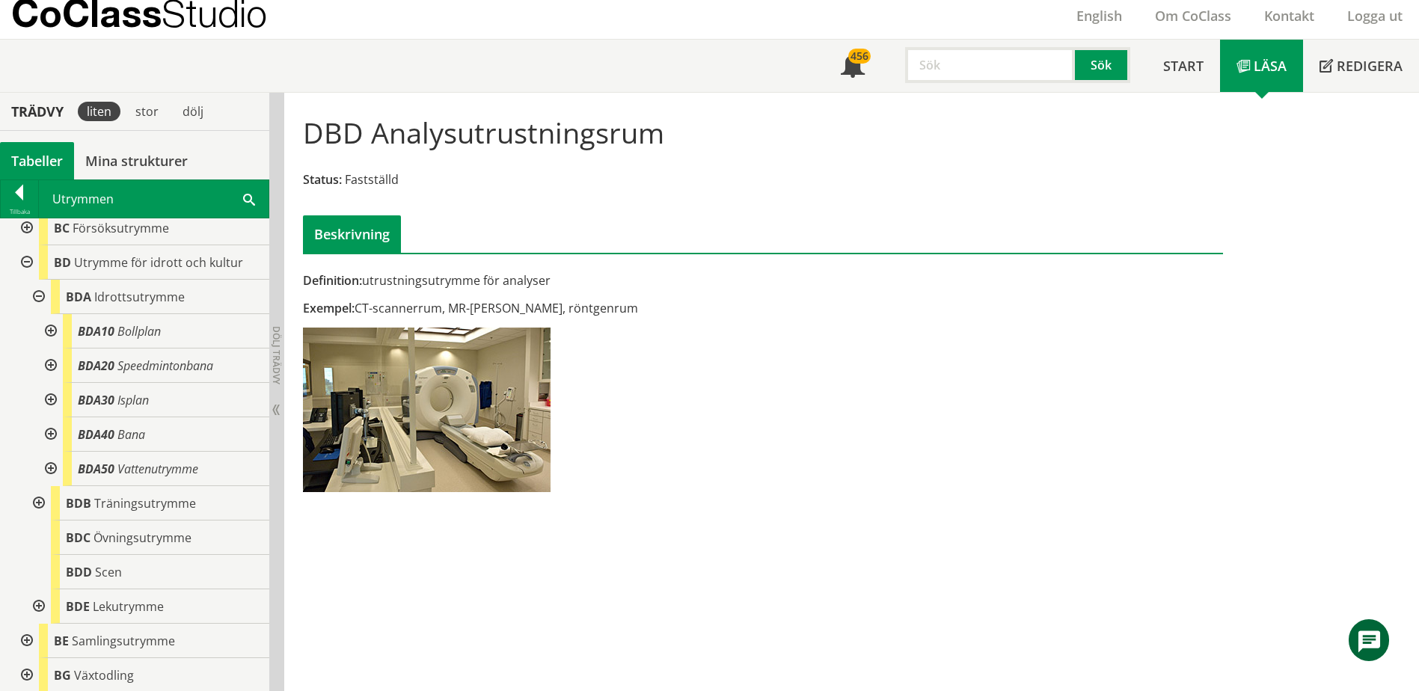
scroll to position [147, 0]
